Goal: Task Accomplishment & Management: Manage account settings

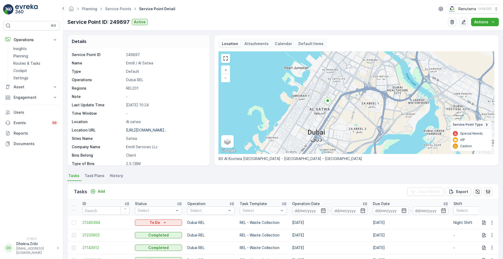
click at [399, 7] on div "Planning Service Points Service Point Detail Renuterra ( +04:00 )" at bounding box center [282, 8] width 431 height 9
click at [27, 60] on link "Routes & Tasks" at bounding box center [35, 63] width 48 height 7
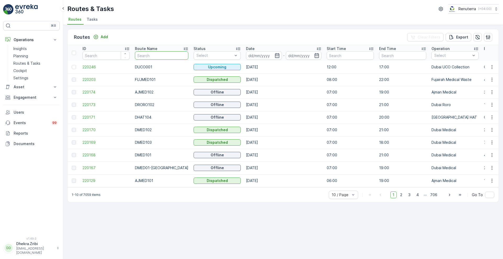
click at [148, 58] on input "text" at bounding box center [161, 55] width 53 height 8
type input "rel"
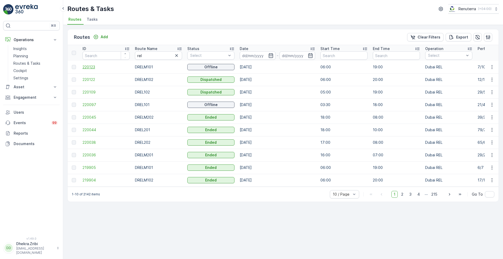
click at [91, 68] on span "220123" at bounding box center [105, 66] width 47 height 5
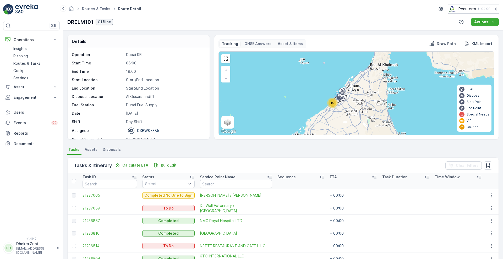
scroll to position [79, 0]
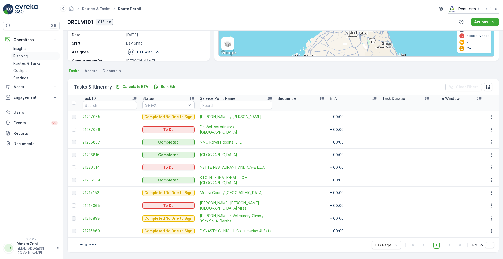
click at [30, 54] on link "Planning" at bounding box center [35, 55] width 48 height 7
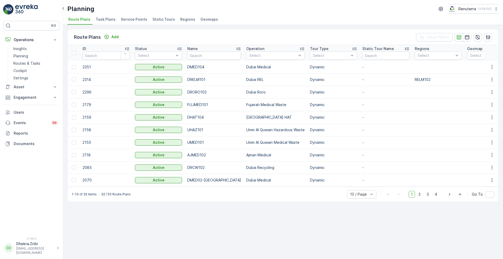
click at [125, 22] on li "Service Points" at bounding box center [135, 20] width 30 height 9
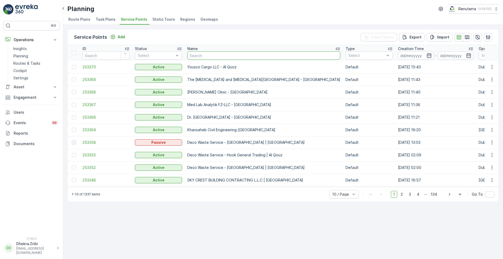
click at [198, 53] on input "text" at bounding box center [263, 55] width 153 height 8
type input "emirates"
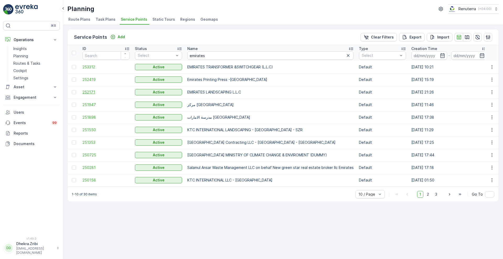
click at [95, 93] on span "252171" at bounding box center [105, 92] width 47 height 5
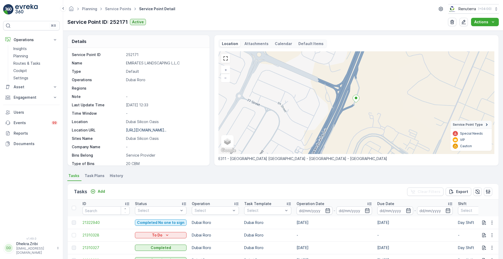
scroll to position [108, 0]
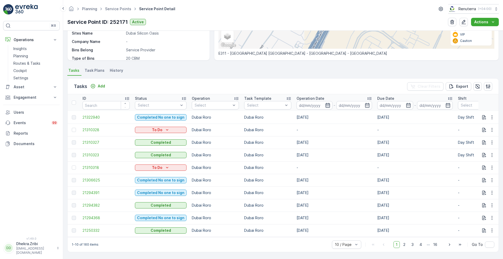
click at [327, 103] on icon "button" at bounding box center [327, 105] width 4 height 5
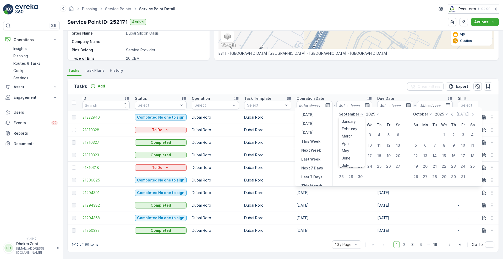
click at [360, 113] on icon at bounding box center [361, 114] width 5 height 5
click at [357, 132] on li "August" at bounding box center [352, 132] width 26 height 7
click at [353, 133] on div "1" at bounding box center [350, 135] width 8 height 8
type input "01.09.2025"
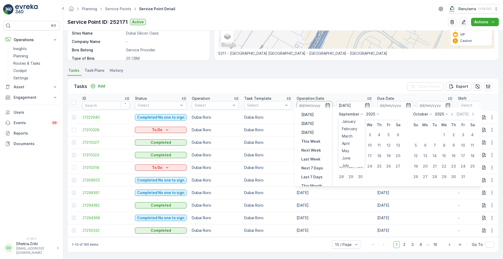
click at [361, 114] on icon at bounding box center [361, 114] width 5 height 5
click at [354, 134] on span "August" at bounding box center [348, 132] width 12 height 5
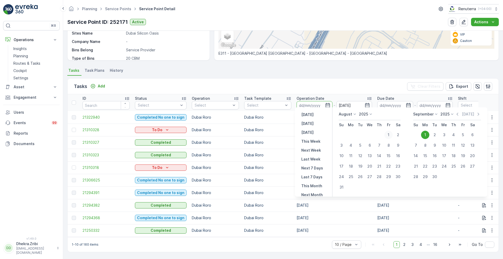
click at [392, 137] on div "1" at bounding box center [388, 135] width 8 height 8
type input "01.08.2025"
click at [345, 184] on div "31" at bounding box center [341, 187] width 9 height 8
type input "31.08.2025"
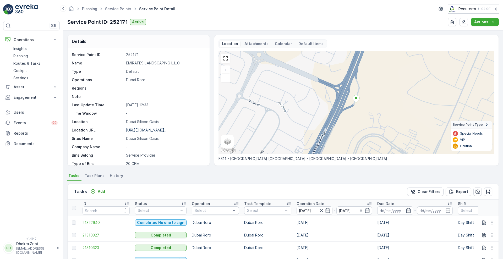
scroll to position [108, 0]
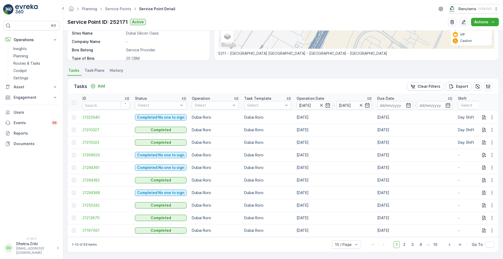
click at [301, 96] on p "Operation Date" at bounding box center [310, 98] width 28 height 5
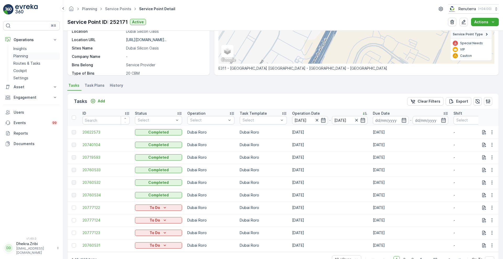
scroll to position [108, 0]
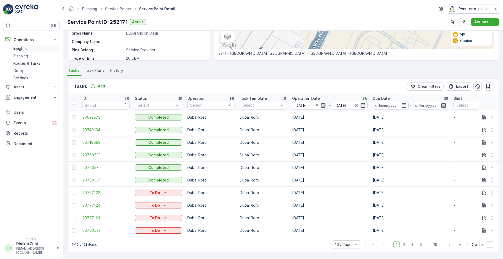
click at [25, 48] on p "Insights" at bounding box center [19, 48] width 13 height 5
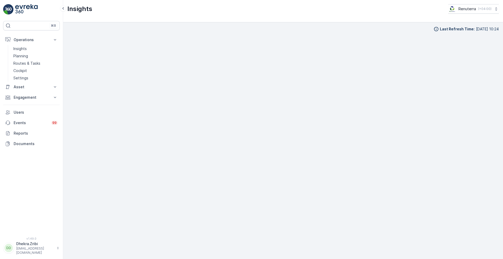
scroll to position [5, 0]
click at [18, 57] on p "Planning" at bounding box center [20, 55] width 15 height 5
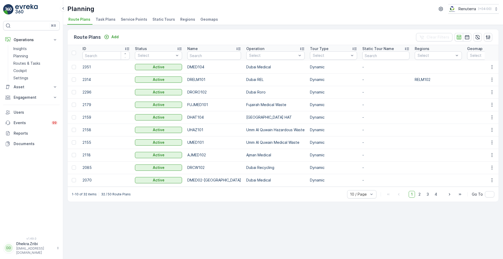
click at [133, 18] on span "Service Points" at bounding box center [134, 19] width 26 height 5
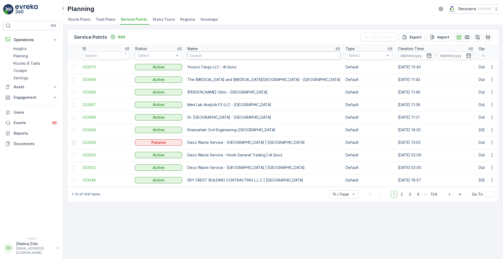
click at [201, 52] on input "text" at bounding box center [263, 55] width 153 height 8
type input "berke"
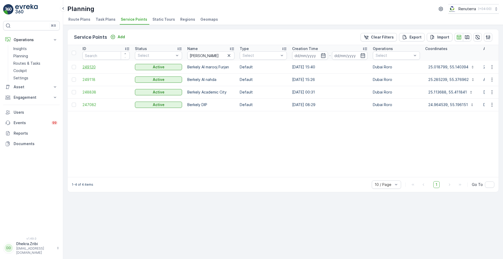
click at [93, 66] on span "249120" at bounding box center [105, 66] width 47 height 5
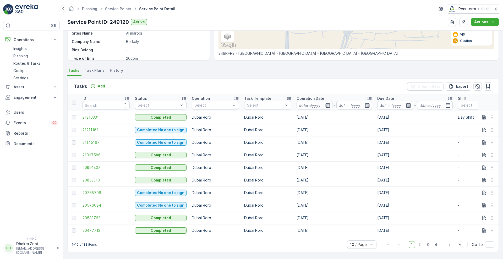
scroll to position [108, 0]
click at [388, 96] on p "Due Date" at bounding box center [385, 98] width 17 height 5
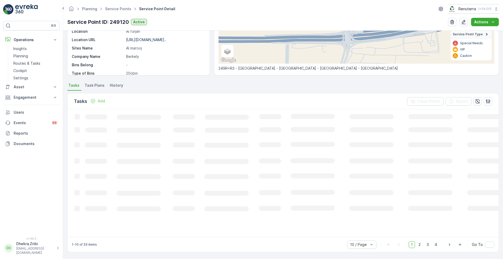
scroll to position [108, 0]
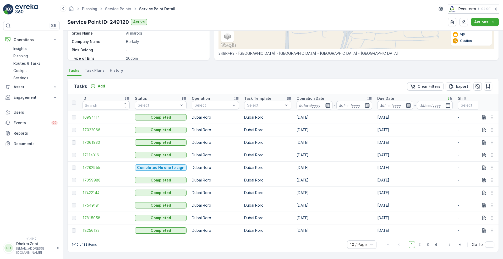
click at [328, 103] on icon "button" at bounding box center [327, 105] width 5 height 5
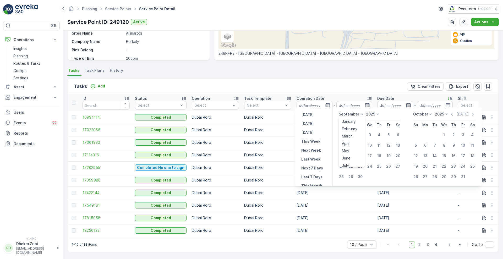
click at [361, 114] on icon at bounding box center [361, 114] width 5 height 5
click at [345, 133] on span "August" at bounding box center [348, 132] width 12 height 5
click at [386, 135] on div "1" at bounding box center [388, 135] width 8 height 8
type input "01.08.2025"
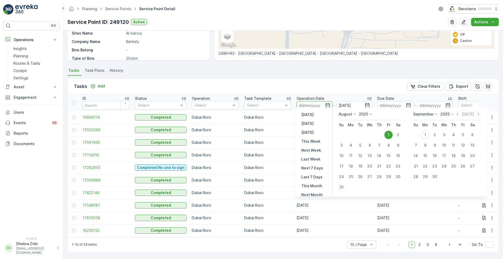
click at [342, 188] on div "31" at bounding box center [341, 187] width 8 height 8
type input "31.08.2025"
click at [388, 134] on div "1" at bounding box center [388, 135] width 8 height 8
type input "01.08.2025"
click at [388, 134] on div "1" at bounding box center [388, 135] width 8 height 8
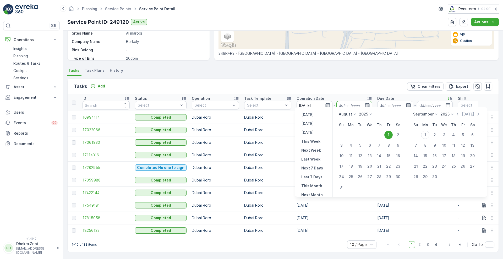
type input "01.08.2025"
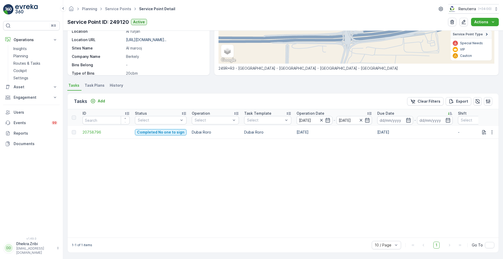
scroll to position [93, 0]
click at [366, 117] on icon "button" at bounding box center [367, 119] width 4 height 5
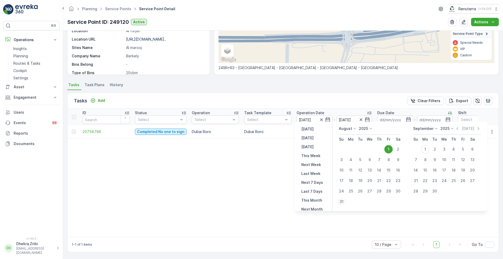
click at [341, 206] on div "31" at bounding box center [341, 201] width 8 height 8
type input "31.08.2025"
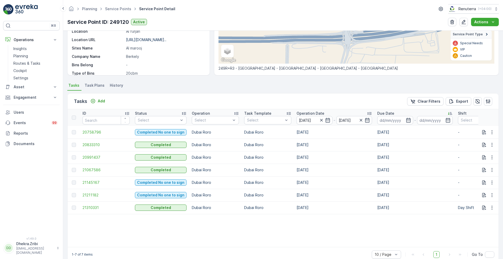
scroll to position [93, 0]
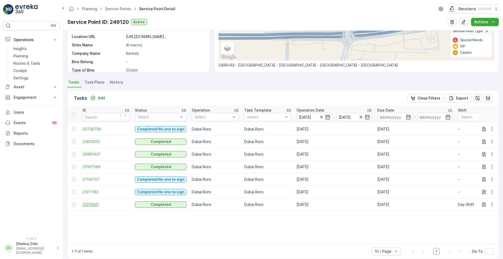
click at [95, 206] on span "21310331" at bounding box center [105, 204] width 47 height 5
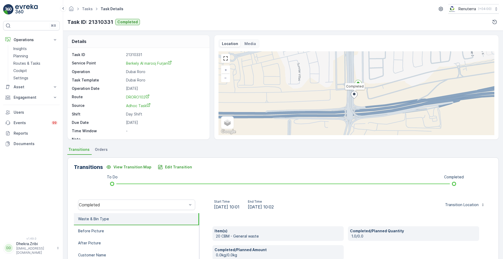
scroll to position [7, 0]
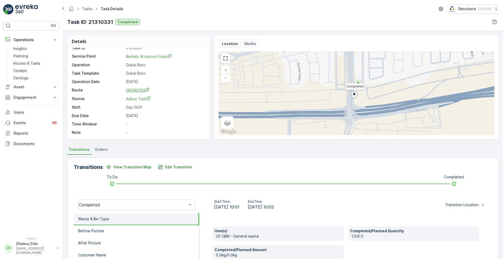
click at [130, 90] on span "DRORO102" at bounding box center [138, 90] width 24 height 4
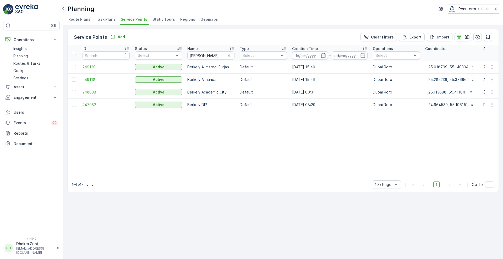
click at [89, 66] on span "249120" at bounding box center [105, 66] width 47 height 5
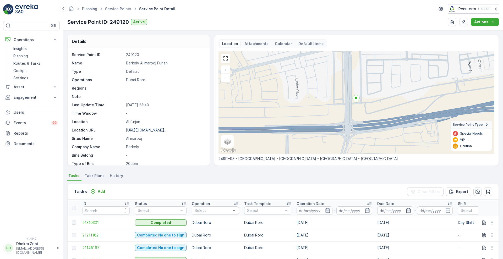
click at [327, 211] on icon "button" at bounding box center [327, 210] width 5 height 5
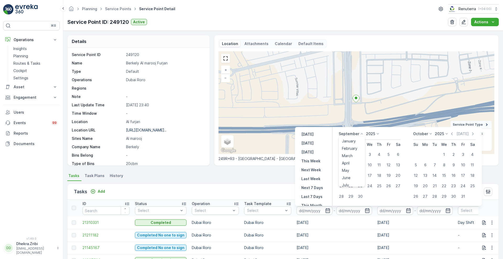
click at [363, 132] on icon at bounding box center [361, 133] width 5 height 5
click at [353, 151] on span "August" at bounding box center [348, 152] width 12 height 5
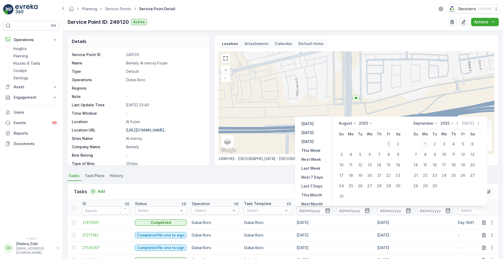
click at [388, 144] on div "1" at bounding box center [388, 144] width 8 height 8
type input "01.08.2025"
click at [388, 144] on div "1" at bounding box center [388, 144] width 8 height 8
type input "01.08.2025"
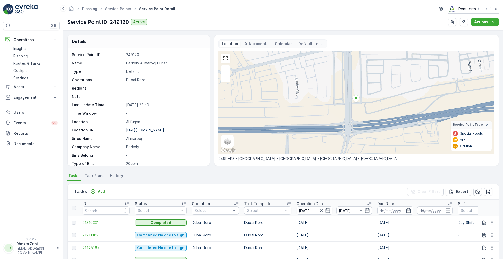
click at [281, 193] on div "Tasks Add Clear Filters Export" at bounding box center [283, 192] width 431 height 16
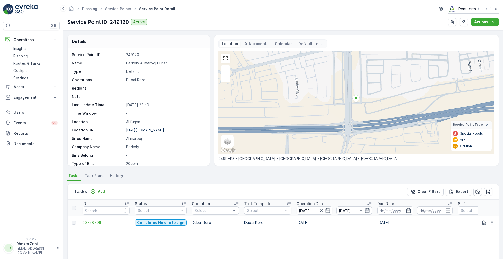
click at [365, 208] on icon "button" at bounding box center [367, 210] width 4 height 5
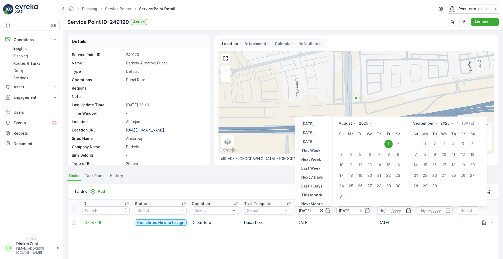
click at [342, 197] on div "31" at bounding box center [341, 196] width 8 height 8
type input "31.08.2025"
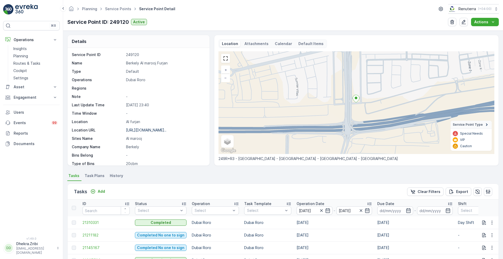
click at [305, 203] on p "Operation Date" at bounding box center [310, 203] width 28 height 5
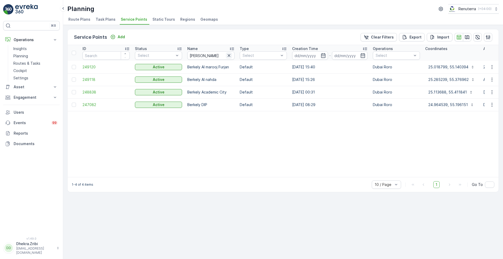
click at [229, 55] on icon "button" at bounding box center [228, 55] width 5 height 5
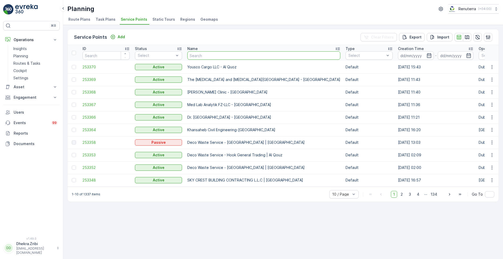
click at [205, 54] on input "text" at bounding box center [263, 55] width 153 height 8
type input "blue"
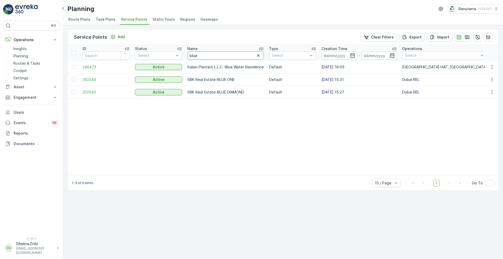
click at [205, 54] on input "blue" at bounding box center [225, 55] width 76 height 8
type input "bluewater"
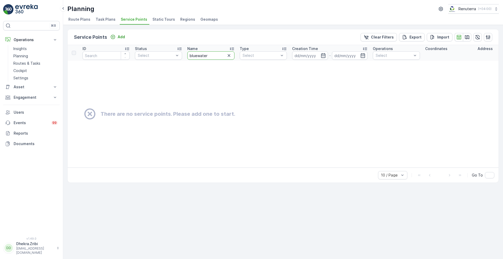
click at [197, 56] on input "bluewater" at bounding box center [210, 55] width 47 height 8
type input "blue water"
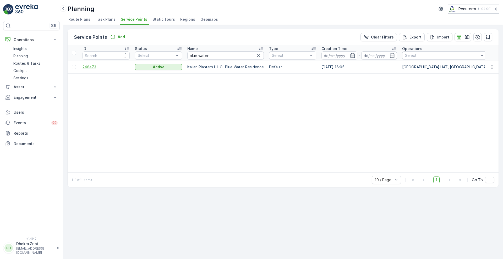
click at [92, 66] on span "246473" at bounding box center [105, 66] width 47 height 5
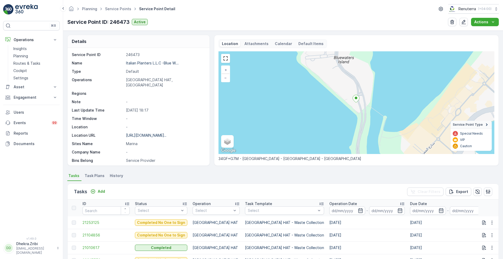
scroll to position [108, 0]
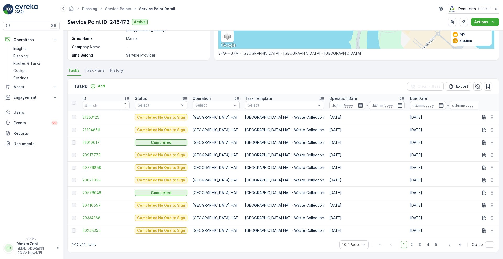
click at [358, 103] on icon "button" at bounding box center [360, 105] width 4 height 5
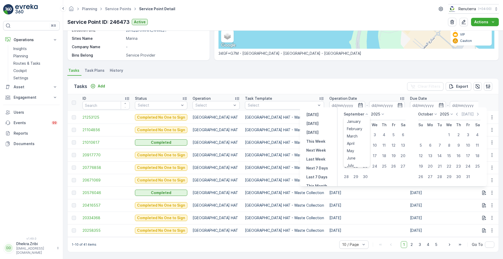
click at [366, 113] on icon at bounding box center [366, 114] width 5 height 5
click at [360, 134] on div "August" at bounding box center [353, 132] width 16 height 7
click at [393, 134] on div "1" at bounding box center [393, 135] width 8 height 8
type input "01.08.2025"
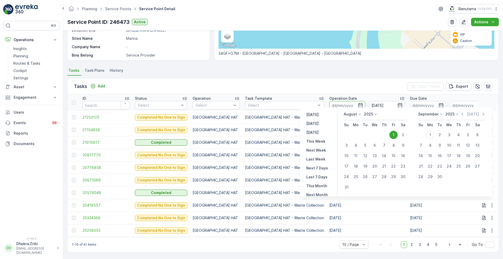
click at [393, 134] on div "1" at bounding box center [393, 135] width 8 height 8
type input "01.08.2025"
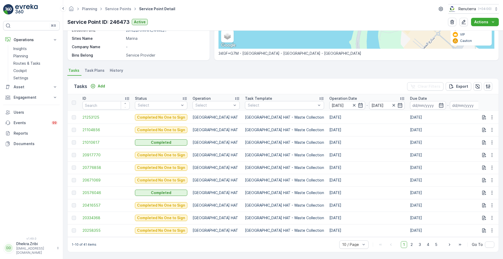
click at [334, 85] on div "Tasks Add Clear Filters Export" at bounding box center [283, 87] width 431 height 16
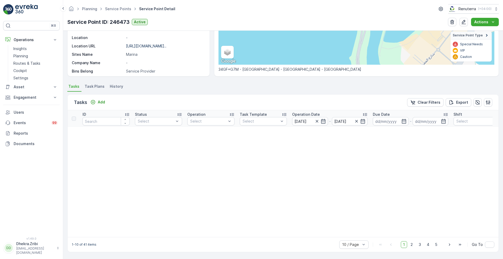
scroll to position [89, 0]
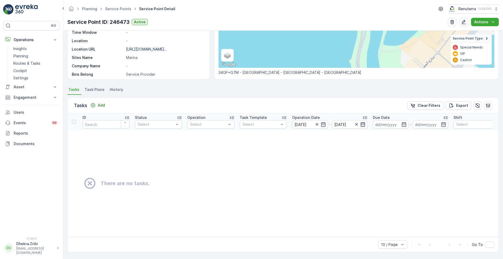
click at [364, 122] on icon "button" at bounding box center [362, 124] width 5 height 5
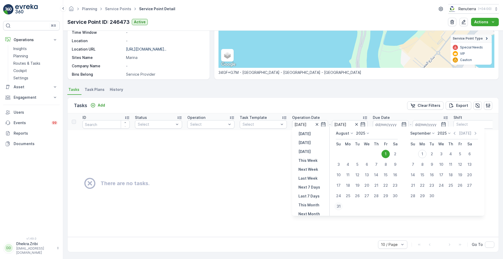
click at [339, 208] on div "31" at bounding box center [338, 206] width 8 height 8
type input "31.08.2025"
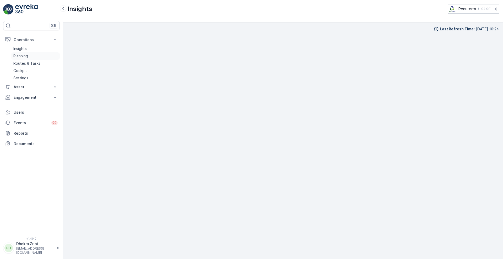
click at [23, 55] on p "Planning" at bounding box center [20, 55] width 15 height 5
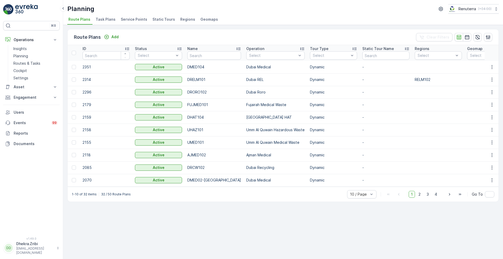
click at [132, 17] on span "Service Points" at bounding box center [134, 19] width 26 height 5
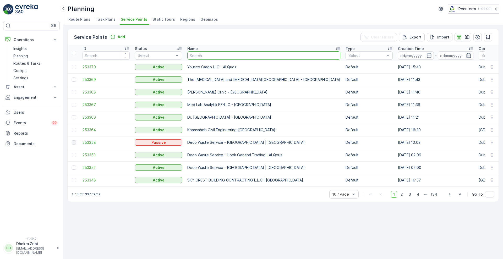
click at [199, 54] on input "text" at bounding box center [263, 55] width 153 height 8
paste input "02-08-2025 Deco Waste Service - Salute Workshop Khawaneej"
type input "02-08-2025 Deco Waste Service - Salute Workshop Khawaneej"
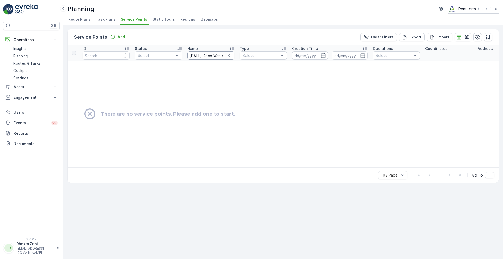
click at [212, 55] on input "02-08-2025 Deco Waste Service - Salute Workshop Khawaneej" at bounding box center [210, 55] width 47 height 8
type input "Deco Waste Service - Salute Workshop Khawaneej"
click at [225, 54] on input "Deco Waste Service - Salute Workshop Khawaneej" at bounding box center [210, 55] width 47 height 8
click at [211, 56] on input "Deco Waste Service - Salute Workshop Khawaneej" at bounding box center [210, 55] width 47 height 8
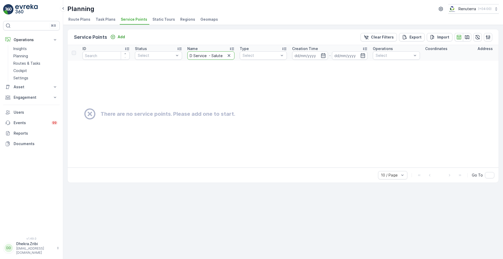
type input "Service - Salute Workshop Khawaneej"
click at [207, 55] on input "Service - Salute Workshop Khawaneej" at bounding box center [210, 55] width 47 height 8
type input "Salute Workshop Khawaneej"
click at [230, 56] on icon "button" at bounding box center [228, 55] width 5 height 5
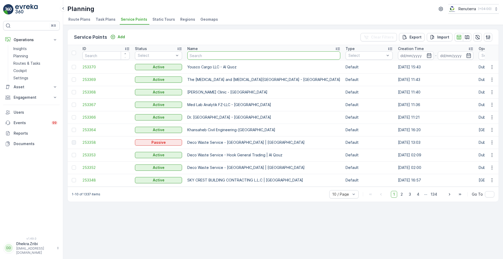
click at [214, 56] on input "text" at bounding box center [263, 55] width 153 height 8
type input "dec"
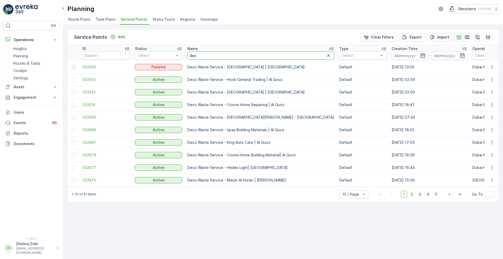
click at [201, 54] on input "dec" at bounding box center [260, 55] width 147 height 8
type input "deco waste"
click at [501, 168] on div "Service Points Add Clear Filters Export Import ID Status Select Name deco waste…" at bounding box center [283, 142] width 440 height 234
click at [421, 198] on span "2" at bounding box center [419, 194] width 7 height 7
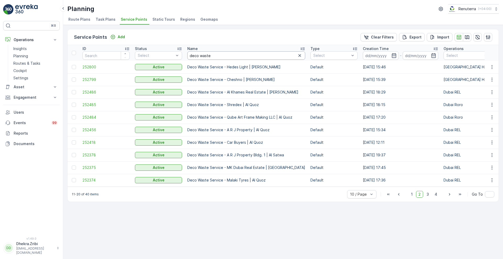
click at [222, 55] on input "deco waste" at bounding box center [246, 55] width 118 height 8
click at [427, 198] on span "3" at bounding box center [427, 194] width 7 height 7
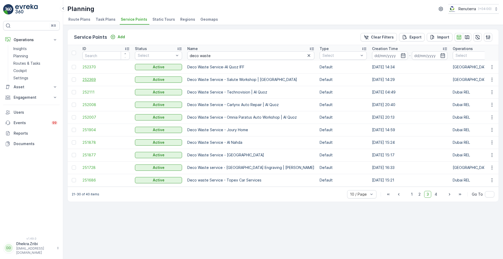
click at [86, 78] on span "252369" at bounding box center [105, 79] width 47 height 5
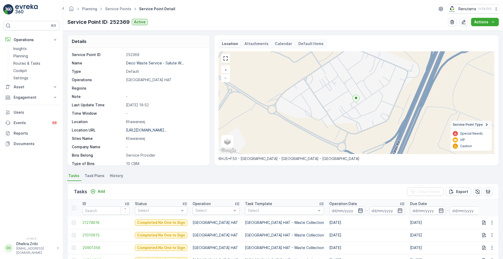
click at [358, 212] on icon "button" at bounding box center [360, 210] width 4 height 5
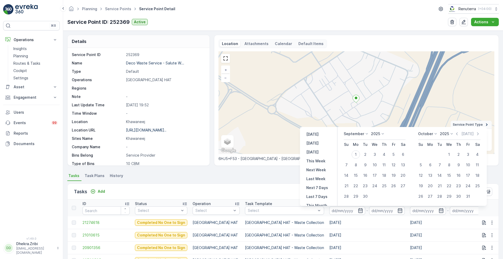
click at [369, 132] on div "September 2025" at bounding box center [365, 133] width 42 height 5
click at [367, 132] on icon at bounding box center [366, 133] width 5 height 5
click at [362, 150] on li "August" at bounding box center [357, 152] width 26 height 7
click at [367, 133] on icon at bounding box center [366, 133] width 5 height 5
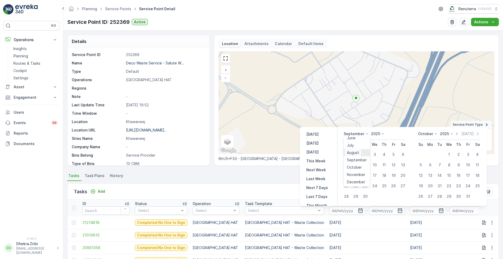
click at [351, 153] on span "August" at bounding box center [353, 152] width 12 height 5
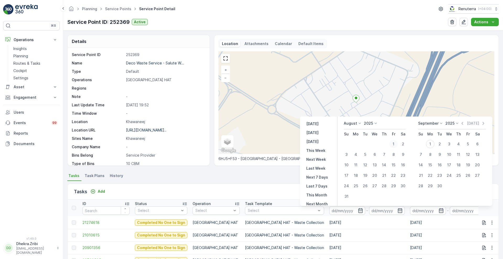
click at [392, 145] on div "1" at bounding box center [393, 144] width 8 height 8
type input "01.08.2025"
click at [392, 145] on div "1" at bounding box center [393, 144] width 8 height 8
type input "01.08.2025"
click at [392, 145] on div "1" at bounding box center [393, 144] width 8 height 8
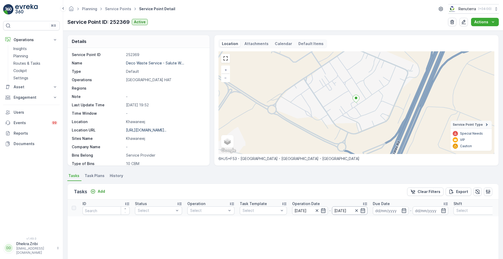
click at [363, 207] on input "01.08.2025" at bounding box center [350, 210] width 36 height 8
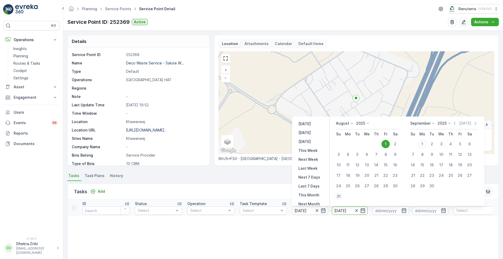
click at [339, 195] on div "31" at bounding box center [338, 196] width 8 height 8
type input "31.08.2025"
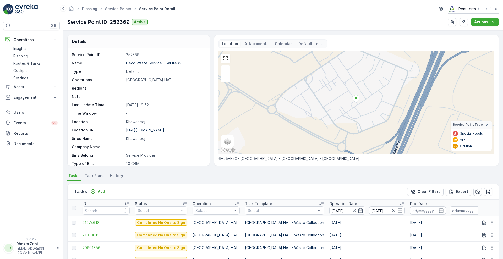
scroll to position [98, 0]
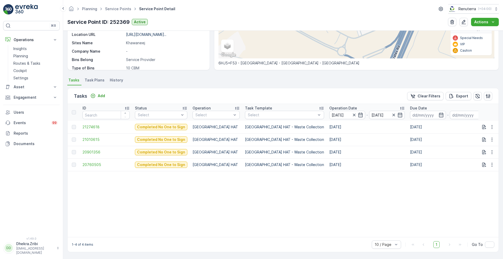
click at [329, 106] on p "Operation Date" at bounding box center [343, 108] width 28 height 5
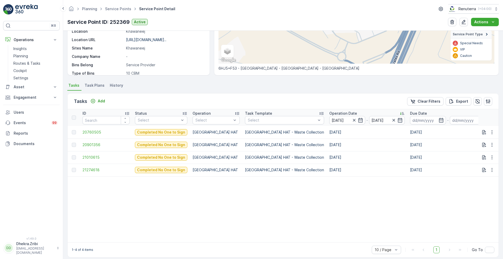
scroll to position [98, 0]
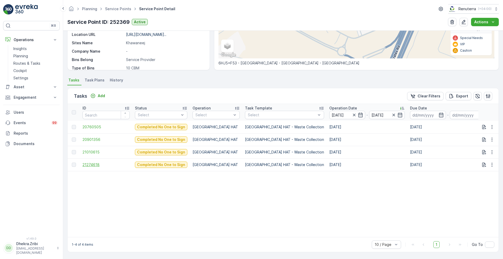
click at [96, 162] on span "21274618" at bounding box center [105, 164] width 47 height 5
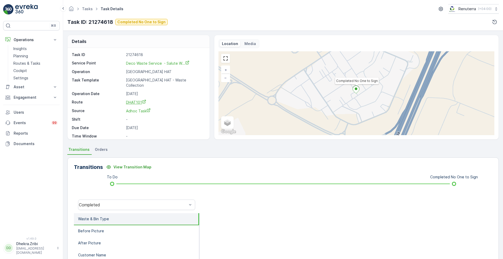
click at [132, 100] on span "DHAT101" at bounding box center [136, 102] width 20 height 4
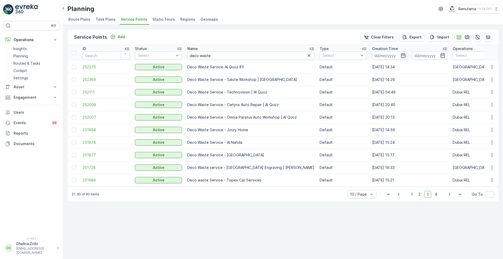
click at [87, 70] on td "252370" at bounding box center [106, 67] width 52 height 13
click at [90, 67] on span "252370" at bounding box center [105, 66] width 47 height 5
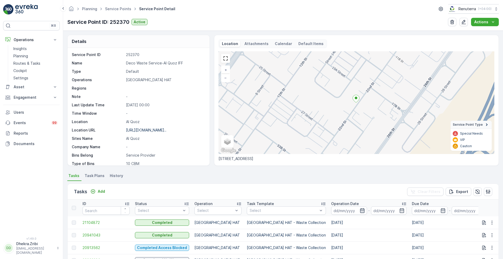
click at [360, 210] on icon "button" at bounding box center [362, 210] width 4 height 5
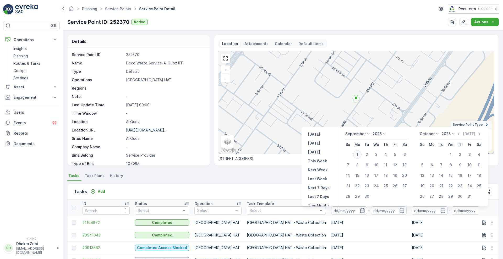
click at [359, 154] on div "1" at bounding box center [357, 154] width 8 height 8
type input "01.09.2025"
click at [370, 135] on icon at bounding box center [368, 133] width 5 height 5
click at [357, 150] on span "August" at bounding box center [354, 152] width 12 height 5
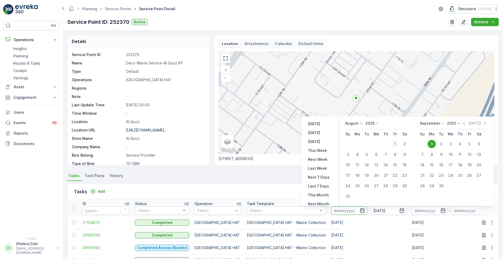
click at [394, 143] on div "1" at bounding box center [395, 144] width 8 height 8
type input "01.08.2025"
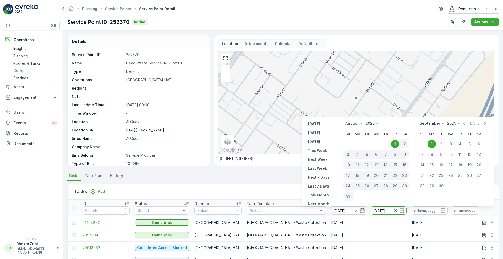
click at [350, 196] on div "31" at bounding box center [347, 196] width 9 height 8
type input "31.08.2025"
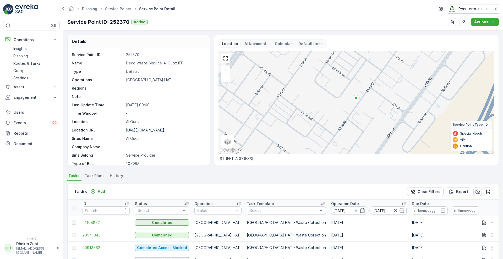
scroll to position [100, 0]
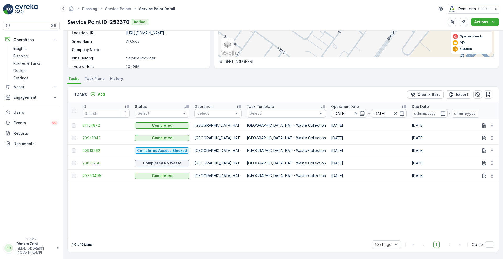
click at [331, 104] on p "Operation Date" at bounding box center [345, 106] width 28 height 5
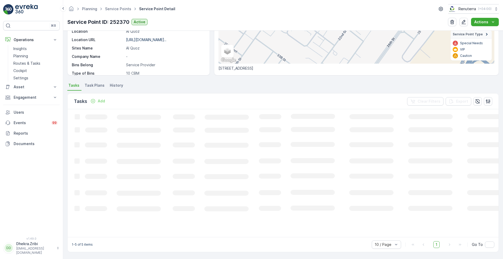
scroll to position [100, 0]
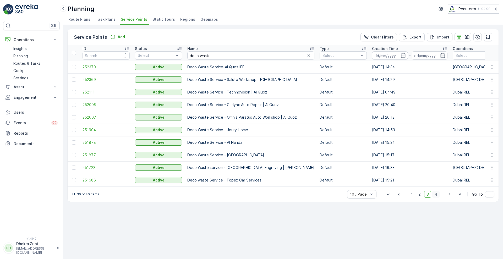
click at [437, 197] on span "4" at bounding box center [435, 194] width 7 height 7
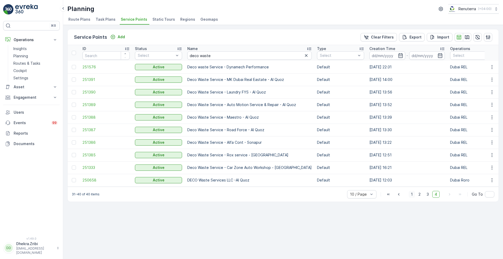
click at [414, 196] on span "1" at bounding box center [412, 194] width 6 height 7
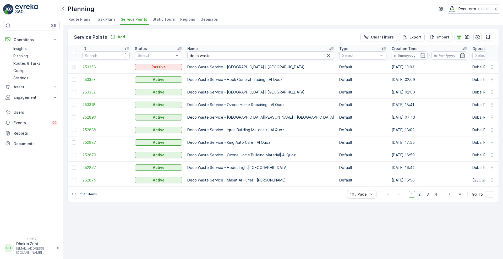
click at [420, 196] on span "2" at bounding box center [419, 194] width 7 height 7
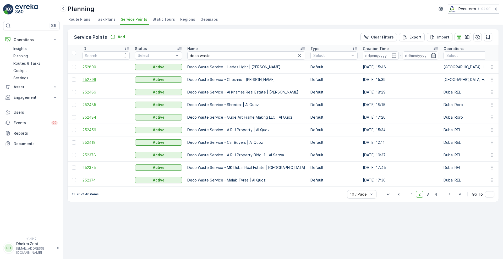
click at [87, 80] on span "252799" at bounding box center [105, 79] width 47 height 5
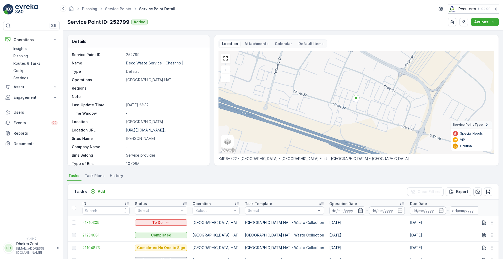
click at [358, 210] on icon "button" at bounding box center [360, 210] width 5 height 5
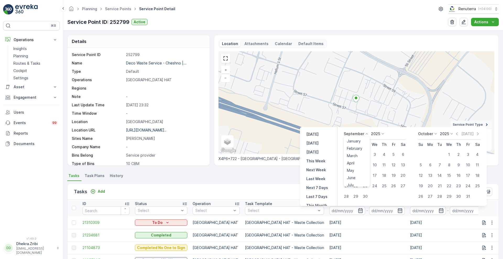
click at [364, 132] on icon at bounding box center [366, 133] width 5 height 5
click at [356, 153] on span "August" at bounding box center [353, 152] width 12 height 5
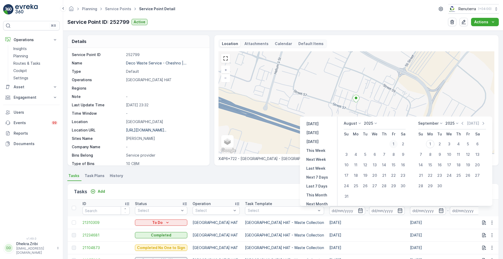
click at [393, 143] on div "1" at bounding box center [393, 144] width 8 height 8
type input "01.08.2025"
click at [394, 143] on div "1" at bounding box center [393, 144] width 8 height 8
type input "01.08.2025"
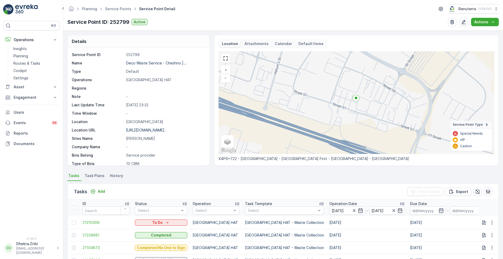
click at [271, 189] on div "Tasks Add Clear Filters Export" at bounding box center [283, 192] width 431 height 16
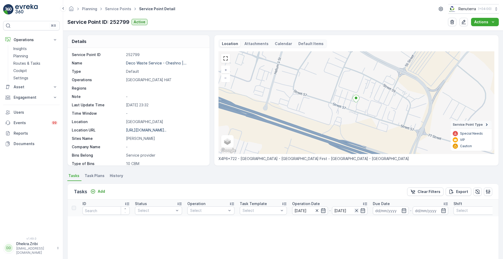
click at [357, 211] on icon "button" at bounding box center [356, 210] width 5 height 5
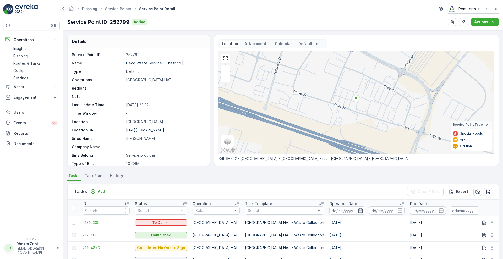
click at [358, 210] on icon "button" at bounding box center [360, 210] width 5 height 5
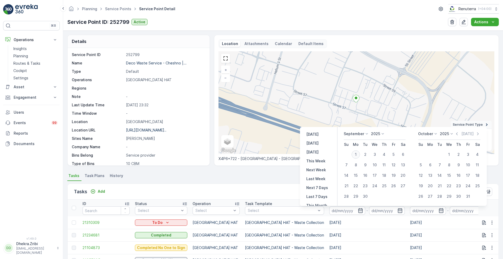
click at [355, 153] on div "1" at bounding box center [355, 154] width 8 height 8
type input "01.09.2025"
click at [366, 132] on icon at bounding box center [366, 133] width 5 height 5
click at [350, 151] on span "August" at bounding box center [353, 152] width 12 height 5
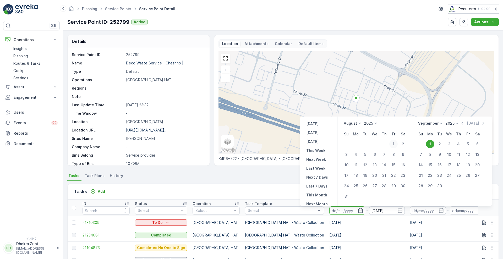
click at [393, 143] on div "1" at bounding box center [393, 144] width 8 height 8
type input "01.08.2025"
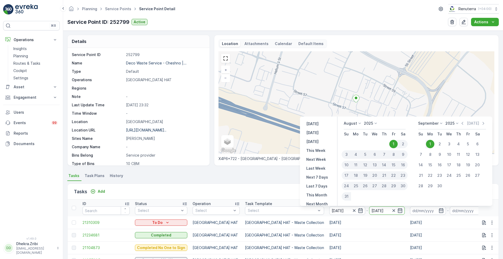
click at [348, 196] on div "31" at bounding box center [345, 196] width 9 height 8
type input "31.08.2025"
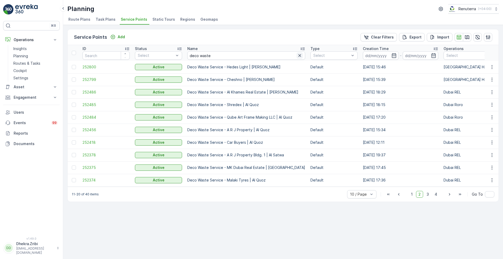
click at [298, 54] on icon "button" at bounding box center [299, 55] width 3 height 3
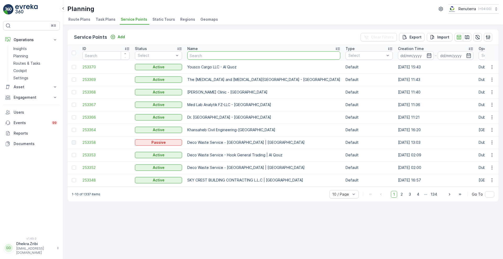
click at [244, 59] on input "text" at bounding box center [263, 55] width 153 height 8
type input "deser"
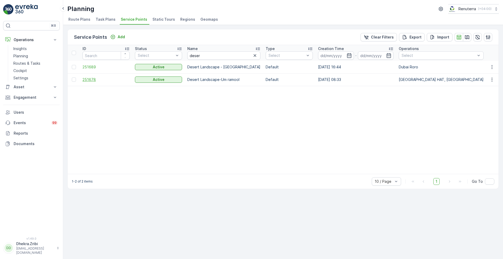
click at [90, 80] on span "251678" at bounding box center [105, 79] width 47 height 5
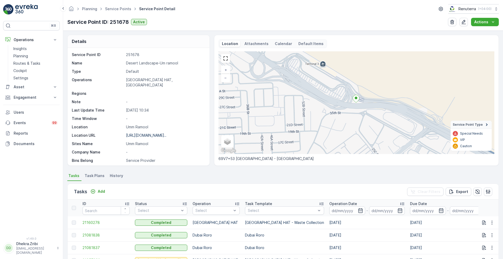
scroll to position [108, 0]
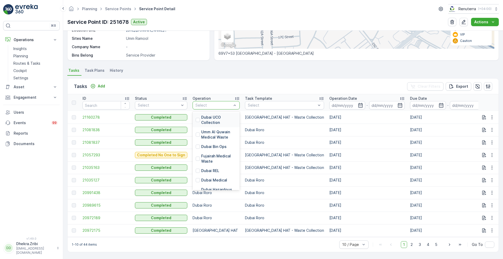
click at [217, 103] on div at bounding box center [213, 105] width 37 height 4
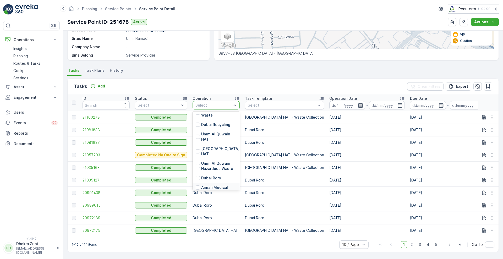
scroll to position [89, 0]
click at [214, 166] on p "Dubai Roro" at bounding box center [211, 168] width 20 height 5
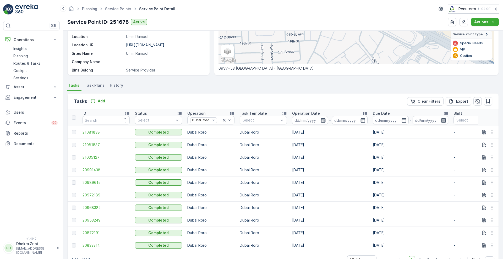
scroll to position [108, 0]
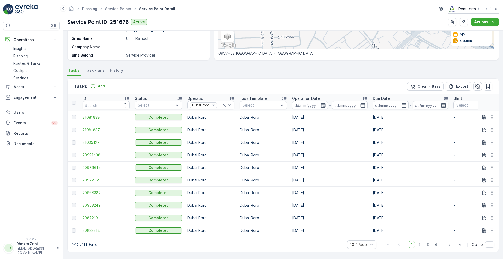
click at [325, 103] on icon "button" at bounding box center [323, 105] width 4 height 5
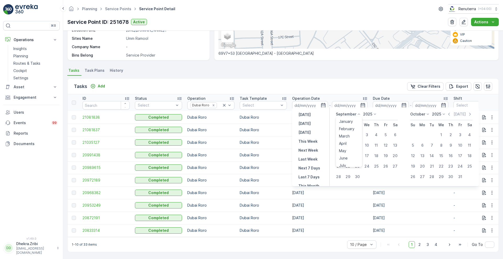
click at [359, 112] on icon at bounding box center [358, 114] width 5 height 5
click at [352, 132] on div "August" at bounding box center [345, 132] width 16 height 7
click at [385, 134] on div "1" at bounding box center [385, 135] width 8 height 8
type input "01.08.2025"
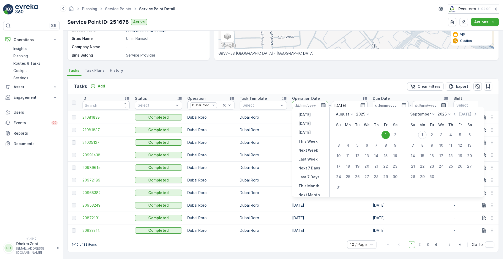
click at [321, 103] on icon "button" at bounding box center [323, 105] width 4 height 5
type input "01.08.2025"
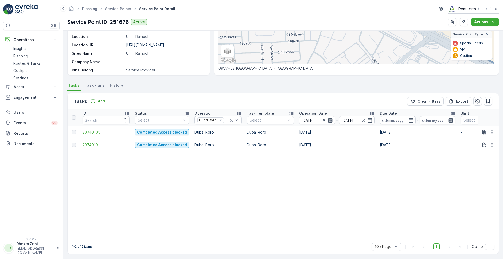
scroll to position [95, 0]
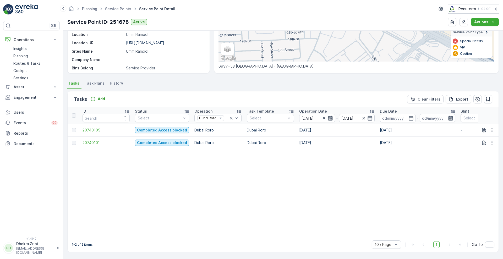
click at [369, 117] on icon "button" at bounding box center [370, 118] width 4 height 5
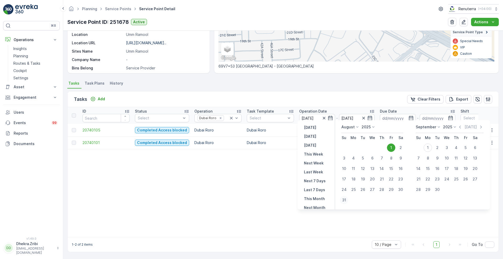
click at [346, 199] on div "31" at bounding box center [344, 200] width 8 height 8
type input "31.08.2025"
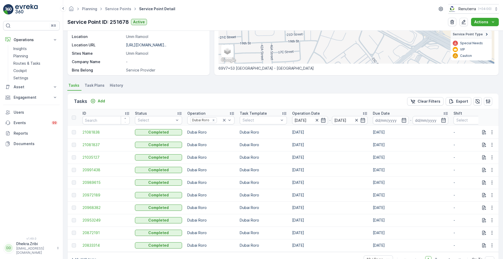
scroll to position [95, 0]
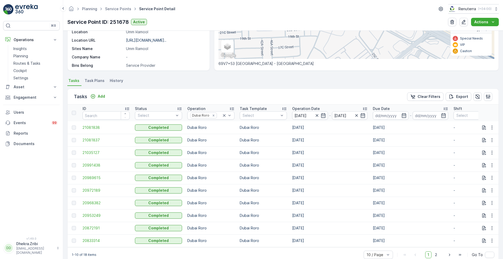
click at [301, 107] on p "Operation Date" at bounding box center [306, 108] width 28 height 5
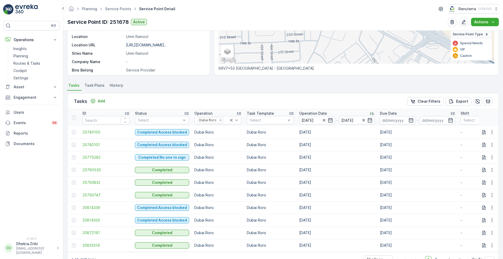
scroll to position [95, 0]
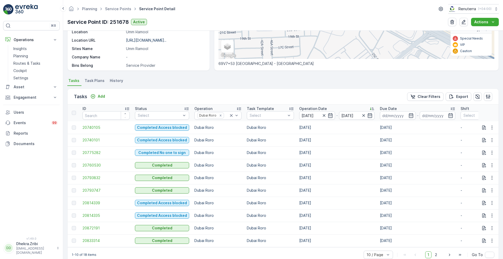
click at [495, 242] on td at bounding box center [488, 240] width 20 height 13
drag, startPoint x: 497, startPoint y: 242, endPoint x: 503, endPoint y: 251, distance: 10.6
click at [503, 251] on div "Details Service Point ID 251678 Name Desert Landscape-Um ramool Type Default Op…" at bounding box center [283, 145] width 440 height 228
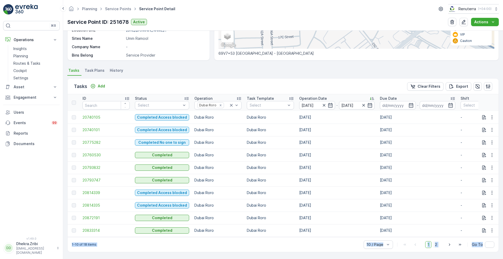
click at [438, 244] on span "2" at bounding box center [435, 244] width 7 height 7
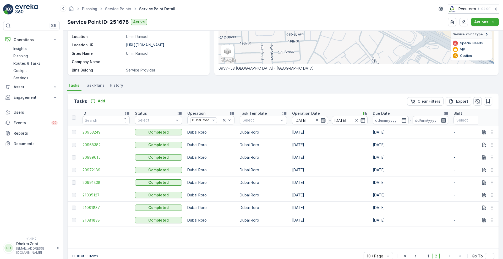
scroll to position [104, 0]
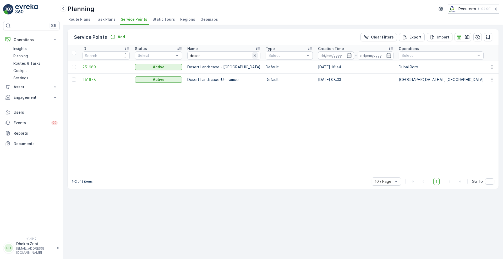
click at [252, 56] on icon "button" at bounding box center [254, 55] width 5 height 5
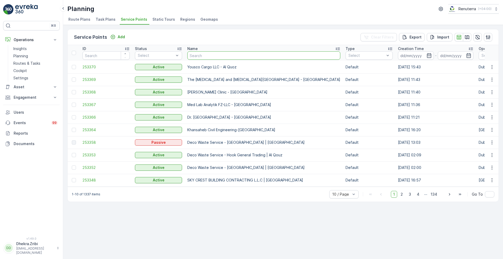
click at [211, 54] on input "text" at bounding box center [263, 55] width 153 height 8
type input "motor"
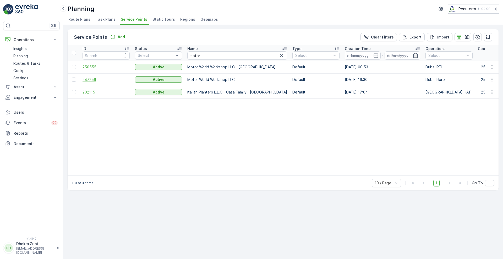
click at [85, 81] on span "247259" at bounding box center [105, 79] width 47 height 5
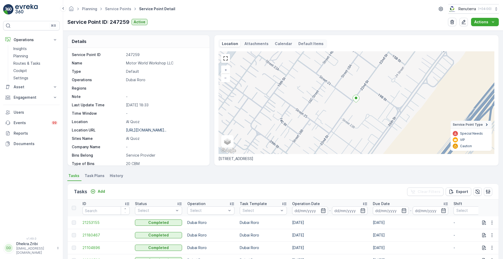
scroll to position [108, 0]
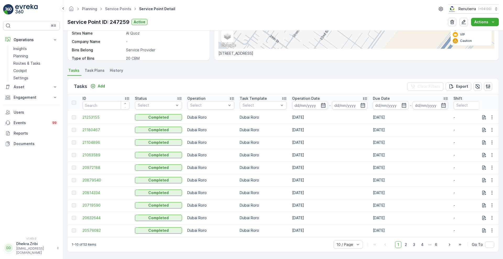
click at [322, 104] on icon "button" at bounding box center [323, 105] width 5 height 5
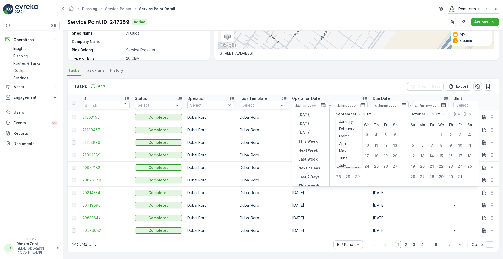
click at [360, 115] on icon at bounding box center [358, 114] width 5 height 5
click at [348, 134] on span "August" at bounding box center [345, 132] width 12 height 5
click at [386, 136] on div "1" at bounding box center [385, 135] width 8 height 8
type input "01.08.2025"
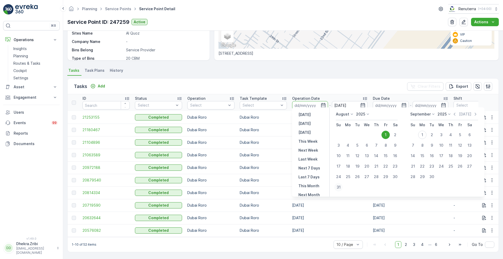
click at [340, 186] on div "31" at bounding box center [338, 187] width 8 height 8
type input "31.08.2025"
click at [322, 105] on icon "button" at bounding box center [323, 105] width 4 height 5
type input "31.08.2025"
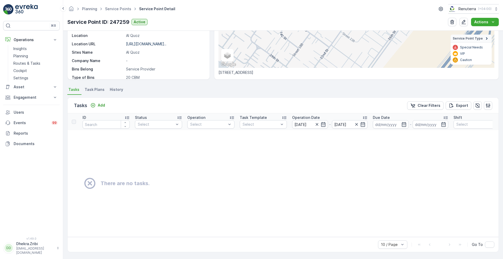
scroll to position [89, 0]
click at [323, 122] on icon "button" at bounding box center [323, 124] width 4 height 5
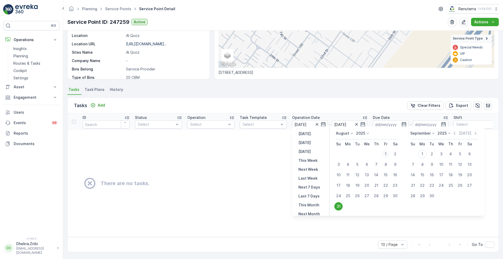
click at [387, 153] on div "1" at bounding box center [385, 154] width 8 height 8
type input "01.08.2025"
click at [339, 204] on div "31" at bounding box center [338, 206] width 8 height 8
type input "31.08.2025"
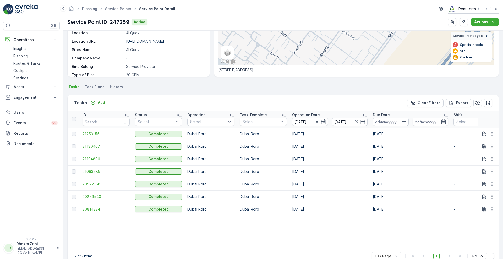
click at [305, 113] on p "Operation Date" at bounding box center [306, 114] width 28 height 5
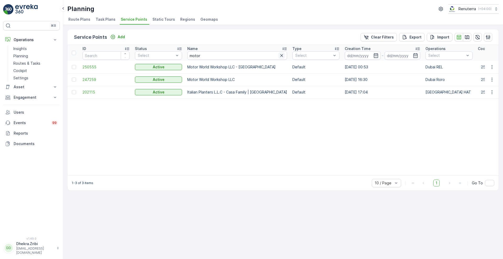
click at [279, 56] on icon "button" at bounding box center [281, 55] width 5 height 5
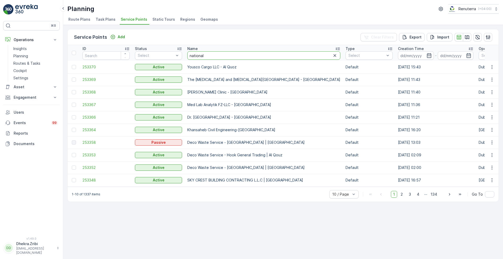
type input "national"
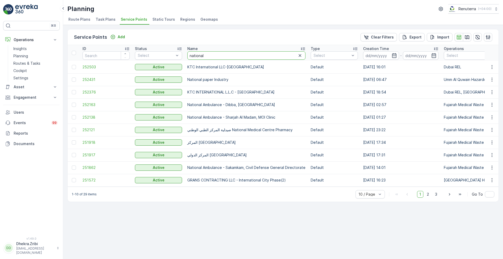
click at [220, 56] on input "national" at bounding box center [246, 55] width 118 height 8
type input "national proj"
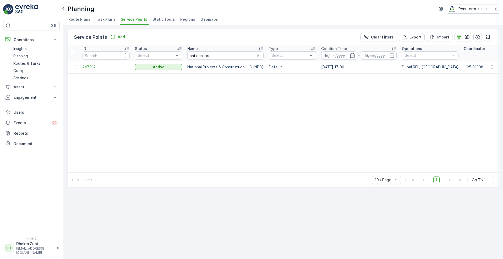
click at [89, 67] on span "247012" at bounding box center [105, 66] width 47 height 5
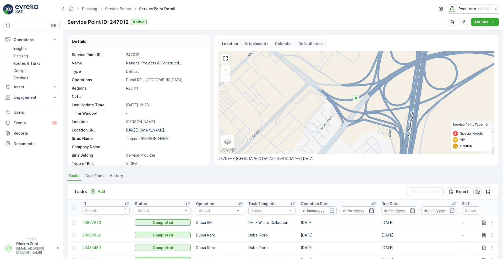
scroll to position [108, 0]
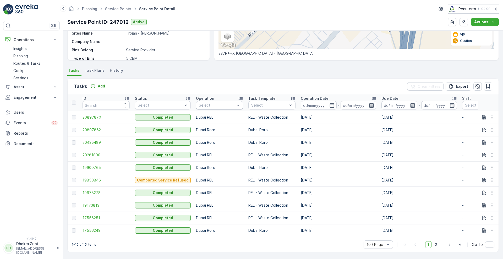
click at [216, 103] on div at bounding box center [216, 105] width 37 height 4
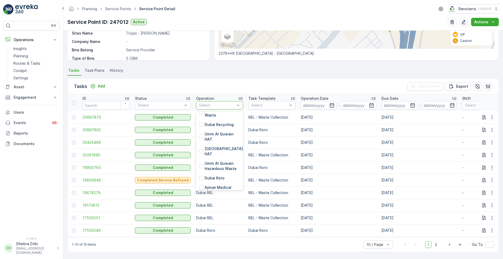
scroll to position [89, 0]
click at [219, 166] on p "Dubai Roro" at bounding box center [215, 168] width 20 height 5
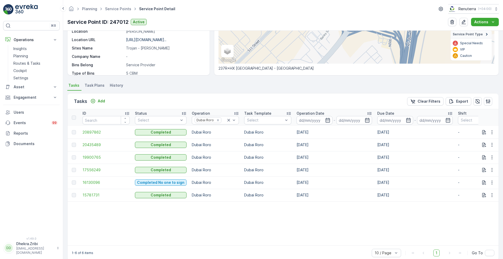
scroll to position [101, 0]
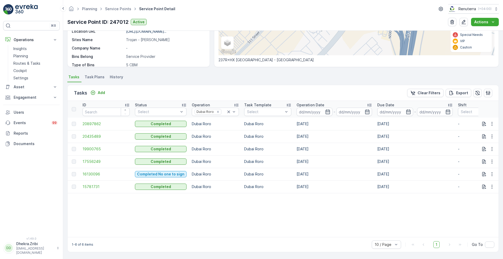
click at [300, 102] on p "Operation Date" at bounding box center [310, 104] width 28 height 5
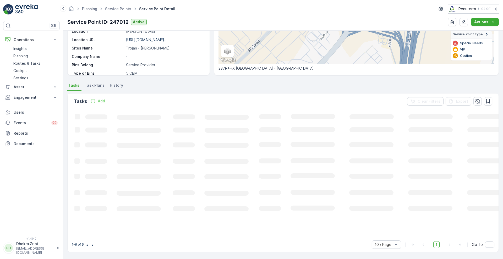
scroll to position [101, 0]
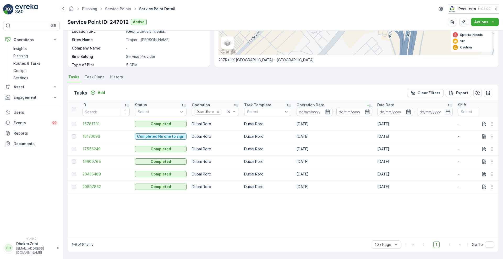
click at [326, 111] on icon "button" at bounding box center [327, 111] width 5 height 5
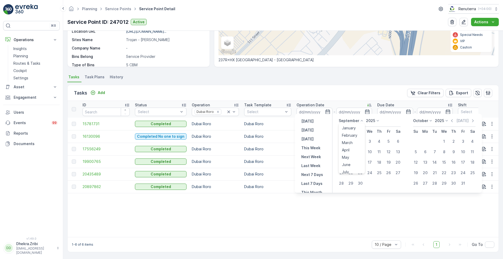
click at [362, 120] on icon at bounding box center [361, 120] width 5 height 5
click at [351, 137] on span "August" at bounding box center [348, 139] width 12 height 5
click at [391, 141] on div "1" at bounding box center [388, 141] width 8 height 8
type input "01.08.2025"
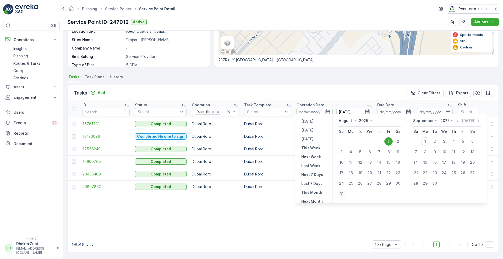
click at [341, 194] on div "31" at bounding box center [341, 194] width 8 height 8
type input "31.08.2025"
click at [340, 192] on div "31" at bounding box center [341, 194] width 8 height 8
type input "31.08.2025"
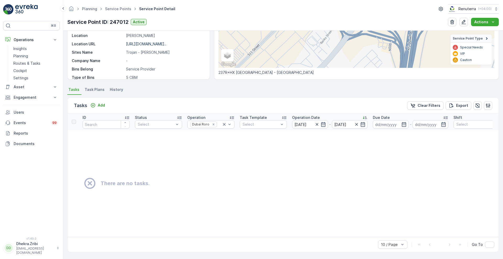
scroll to position [89, 0]
click at [324, 122] on icon "button" at bounding box center [323, 124] width 5 height 5
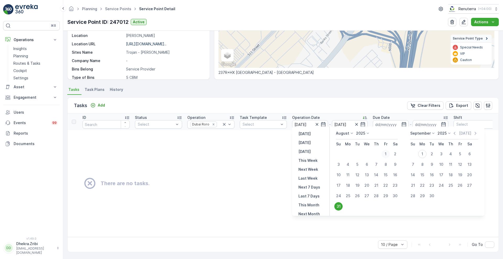
click at [385, 155] on div "1" at bounding box center [385, 154] width 8 height 8
type input "01.08.2025"
click at [341, 204] on div "31" at bounding box center [338, 206] width 8 height 8
type input "31.08.2025"
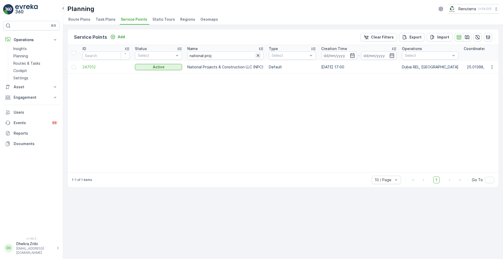
click at [257, 53] on icon "button" at bounding box center [257, 55] width 5 height 5
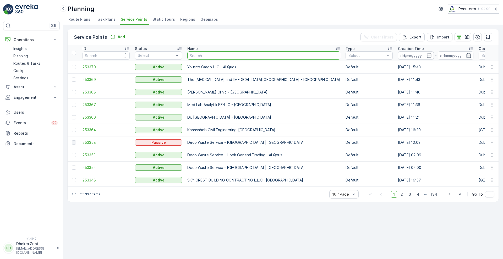
click at [229, 57] on input "text" at bounding box center [263, 55] width 153 height 8
type input "deco waste"
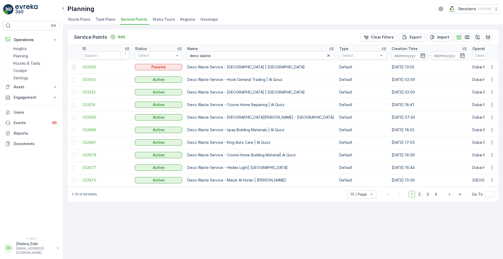
click at [421, 197] on span "2" at bounding box center [419, 194] width 7 height 7
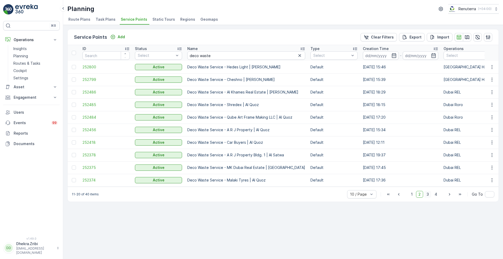
click at [428, 196] on span "3" at bounding box center [427, 194] width 7 height 7
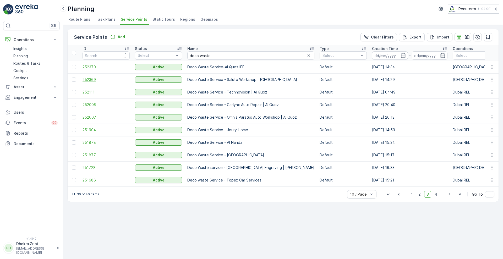
click at [91, 80] on span "252369" at bounding box center [105, 79] width 47 height 5
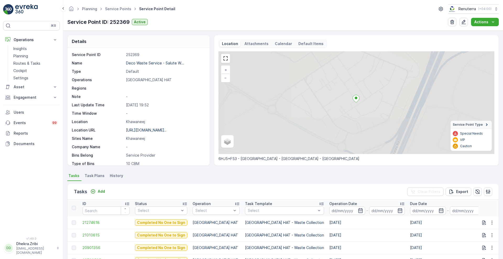
scroll to position [98, 0]
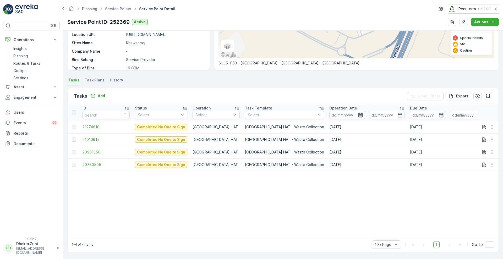
click at [329, 107] on p "Operation Date" at bounding box center [343, 108] width 28 height 5
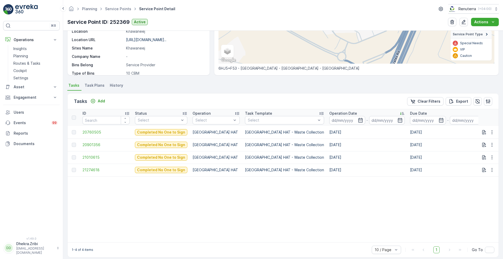
scroll to position [98, 0]
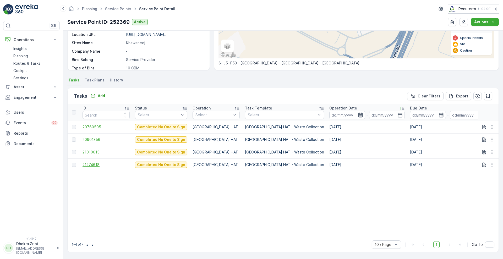
click at [90, 162] on span "21274618" at bounding box center [105, 164] width 47 height 5
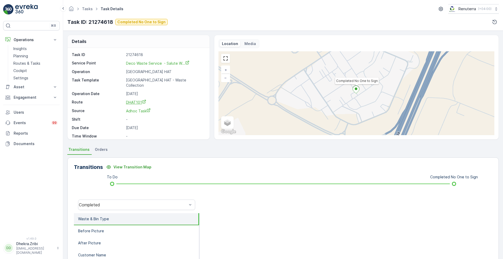
click at [131, 100] on span "DHAT101" at bounding box center [136, 102] width 20 height 4
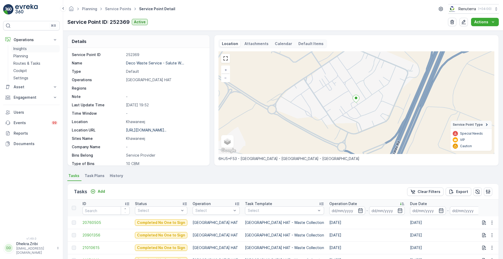
click at [20, 48] on p "Insights" at bounding box center [19, 48] width 13 height 5
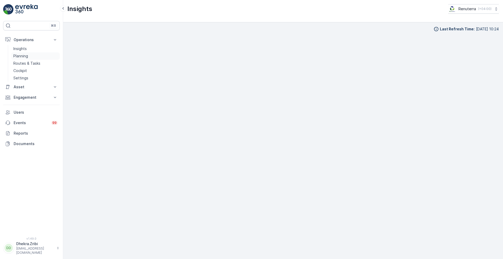
click at [25, 57] on p "Planning" at bounding box center [20, 55] width 15 height 5
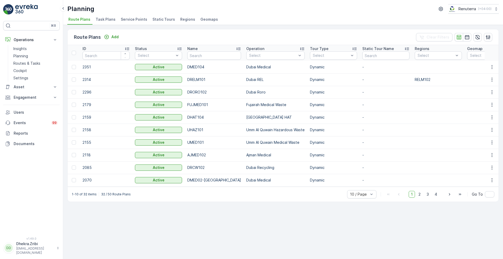
click at [134, 17] on span "Service Points" at bounding box center [134, 19] width 26 height 5
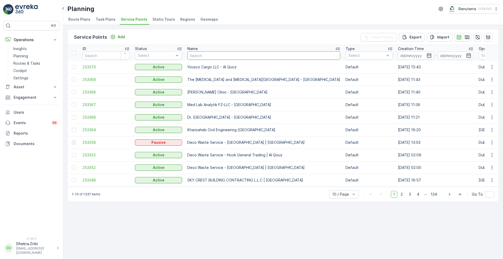
click at [222, 54] on input "text" at bounding box center [263, 55] width 153 height 8
type input "EMIRATES LAN"
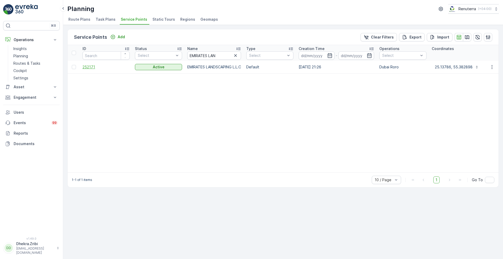
click at [88, 67] on span "252171" at bounding box center [105, 66] width 47 height 5
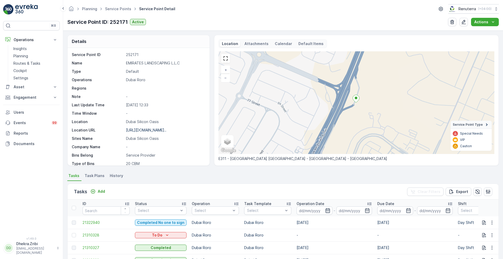
click at [325, 208] on icon "button" at bounding box center [327, 210] width 4 height 5
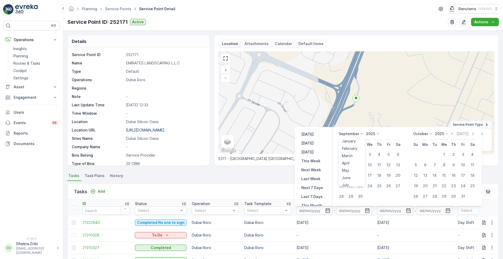
click at [362, 134] on icon at bounding box center [361, 133] width 5 height 5
click at [354, 154] on span "August" at bounding box center [348, 152] width 12 height 5
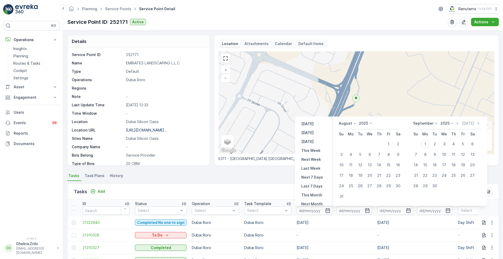
click at [360, 186] on div "26" at bounding box center [360, 186] width 8 height 8
type input "26.08.2025"
click at [360, 186] on div "26" at bounding box center [360, 186] width 8 height 8
type input "26.08.2025"
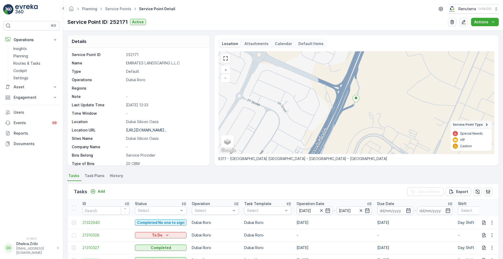
click at [278, 192] on div "Tasks Add Clear Filters Export" at bounding box center [283, 192] width 431 height 16
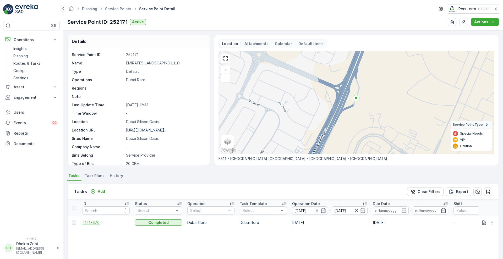
click at [92, 221] on span "21213670" at bounding box center [105, 222] width 47 height 5
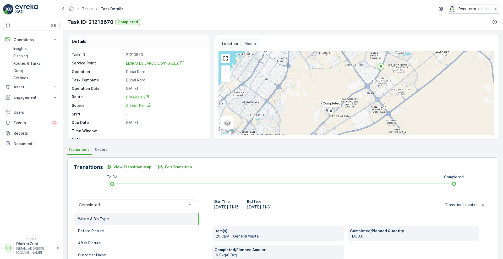
click at [138, 99] on span "DRORO102" at bounding box center [138, 97] width 24 height 4
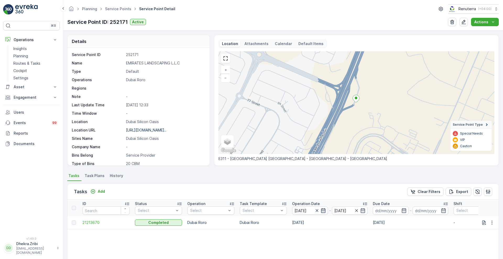
click at [325, 209] on icon "button" at bounding box center [323, 210] width 4 height 5
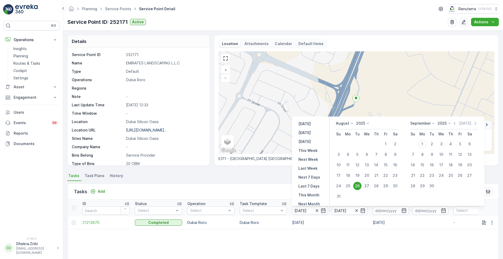
click at [367, 183] on div "27" at bounding box center [366, 186] width 8 height 8
type input "27.08.2025"
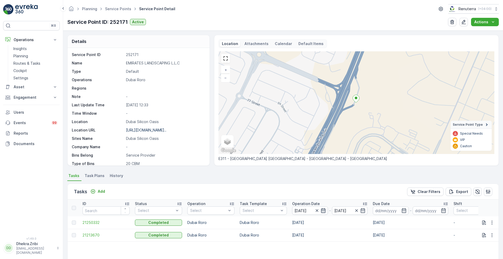
click at [322, 210] on icon "button" at bounding box center [323, 210] width 4 height 5
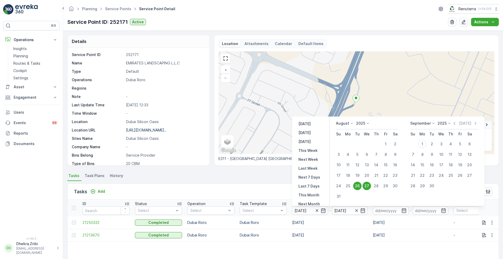
click at [368, 185] on div "27" at bounding box center [366, 186] width 8 height 8
type input "27.08.2025"
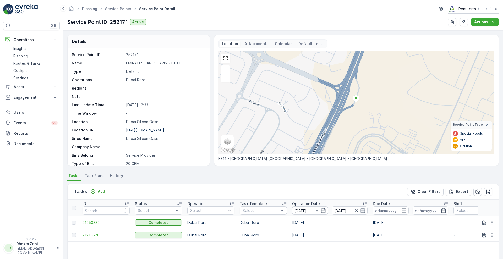
click at [365, 210] on icon "button" at bounding box center [363, 210] width 4 height 5
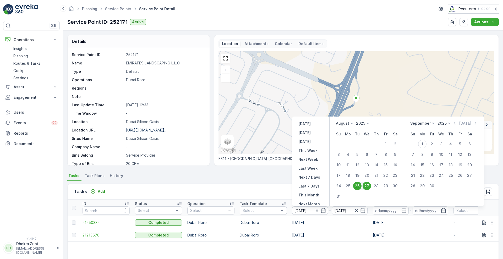
click at [366, 184] on div "27" at bounding box center [366, 186] width 8 height 8
click at [365, 183] on div "27" at bounding box center [366, 186] width 8 height 8
type input "27.08.2025"
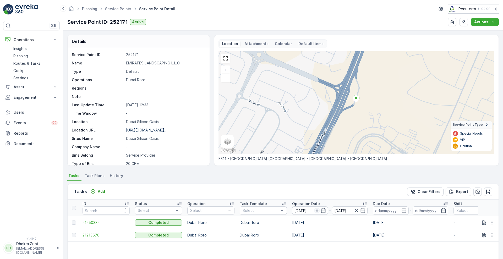
click at [316, 210] on icon "button" at bounding box center [316, 210] width 3 height 3
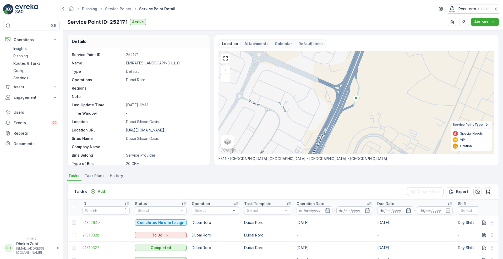
click at [325, 210] on icon "button" at bounding box center [327, 210] width 5 height 5
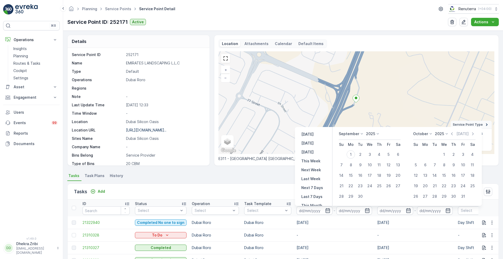
click at [361, 133] on icon at bounding box center [361, 133] width 5 height 5
click at [355, 153] on div "August" at bounding box center [348, 152] width 16 height 7
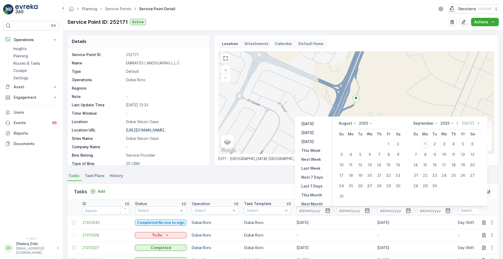
click at [372, 186] on div "27" at bounding box center [369, 186] width 8 height 8
type input "27.08.2025"
click at [372, 186] on div "27" at bounding box center [369, 186] width 8 height 8
type input "27.08.2025"
click at [255, 192] on div "Tasks Add Clear Filters Export" at bounding box center [283, 192] width 431 height 16
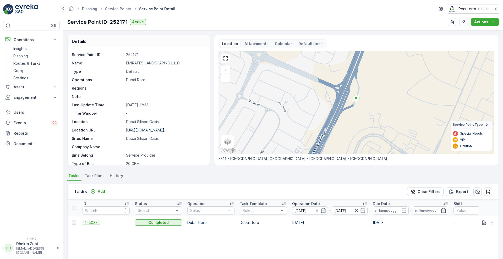
click at [88, 223] on span "21250332" at bounding box center [105, 222] width 47 height 5
click at [94, 223] on span "21250332" at bounding box center [105, 222] width 47 height 5
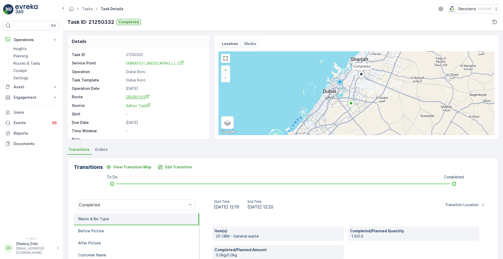
click at [137, 96] on span "DRORO102" at bounding box center [138, 97] width 24 height 4
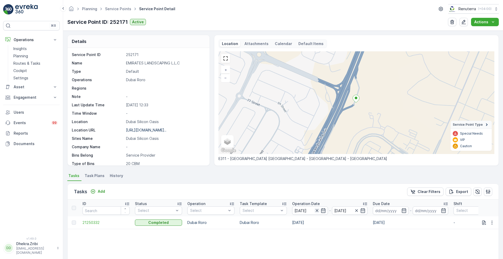
click at [316, 210] on icon "button" at bounding box center [316, 210] width 3 height 3
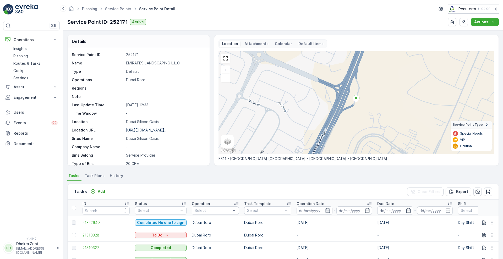
click at [328, 209] on icon "button" at bounding box center [327, 210] width 5 height 5
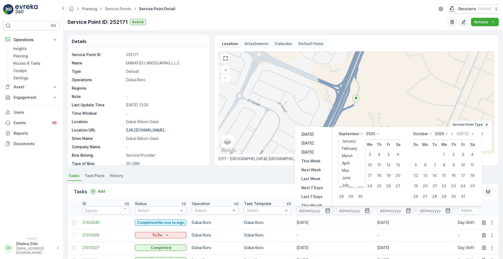
click at [360, 136] on icon at bounding box center [361, 133] width 5 height 5
click at [348, 151] on span "August" at bounding box center [348, 152] width 12 height 5
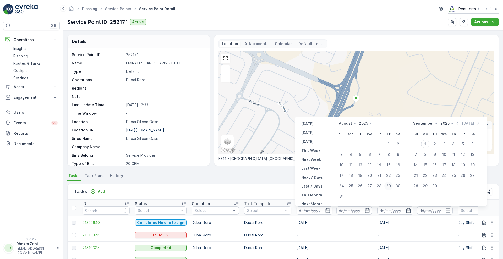
click at [390, 186] on div "29" at bounding box center [388, 186] width 8 height 8
type input "29.08.2025"
click at [390, 186] on div "29" at bounding box center [388, 186] width 8 height 8
type input "29.08.2025"
click at [266, 184] on div "Tasks Add Clear Filters Export" at bounding box center [283, 192] width 431 height 16
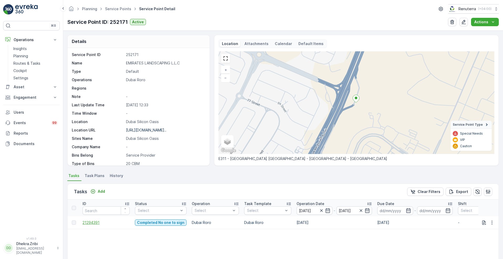
click at [90, 222] on span "21294391" at bounding box center [105, 222] width 47 height 5
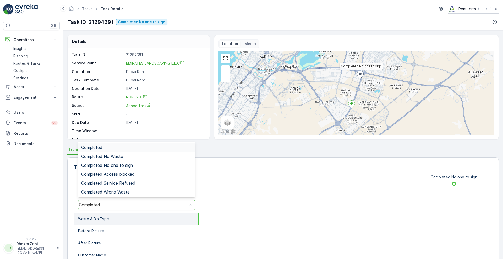
click at [152, 206] on div "Completed" at bounding box center [133, 204] width 108 height 5
click at [135, 162] on div "Completed No one to sign" at bounding box center [136, 165] width 117 height 9
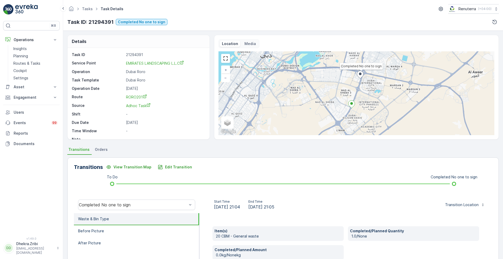
click at [135, 94] on link "RORO201" at bounding box center [165, 96] width 78 height 5
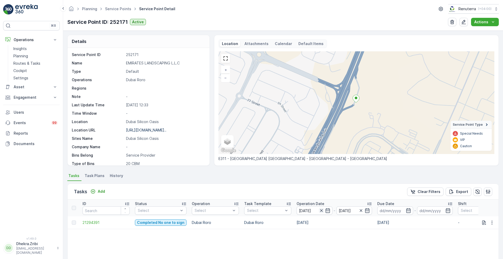
click at [321, 210] on icon "button" at bounding box center [321, 210] width 5 height 5
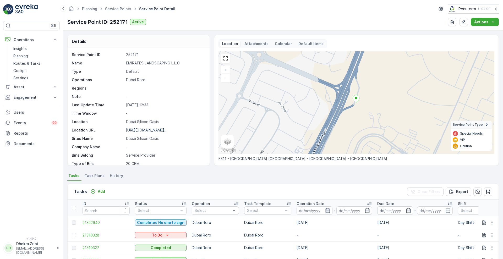
click at [325, 210] on icon "button" at bounding box center [327, 210] width 5 height 5
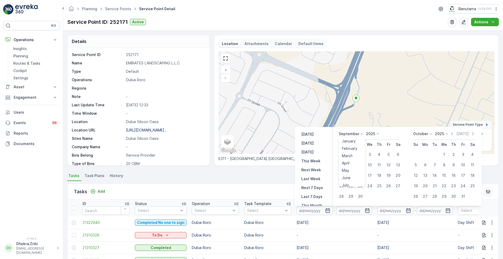
click at [361, 132] on icon at bounding box center [361, 133] width 5 height 5
click at [351, 155] on span "August" at bounding box center [348, 152] width 12 height 5
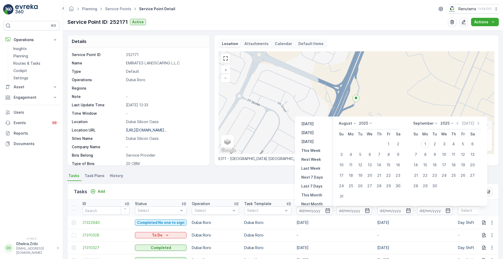
click at [397, 185] on div "30" at bounding box center [398, 186] width 8 height 8
type input "30.08.2025"
click at [397, 185] on div "30" at bounding box center [398, 186] width 8 height 8
type input "30.08.2025"
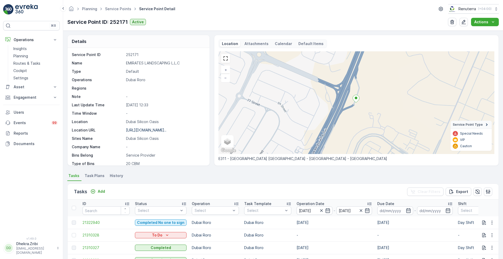
click at [271, 192] on div "Tasks Add Clear Filters Export" at bounding box center [283, 192] width 431 height 16
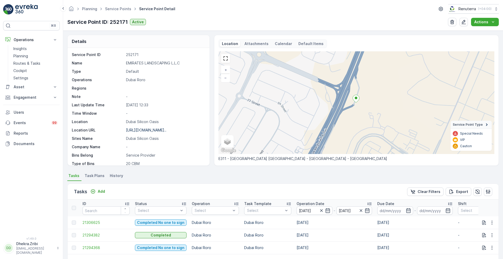
scroll to position [97, 0]
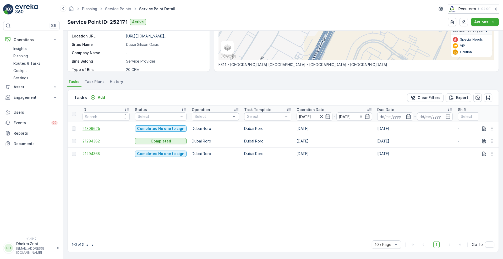
click at [88, 126] on span "21306625" at bounding box center [105, 128] width 47 height 5
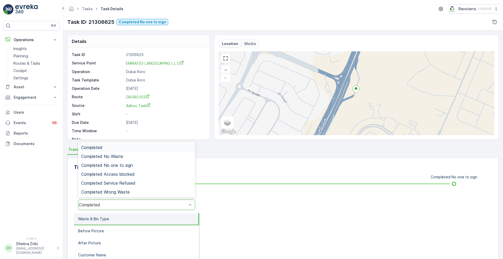
click at [136, 208] on div "Completed" at bounding box center [136, 205] width 117 height 10
click at [135, 164] on div "Completed No one to sign" at bounding box center [136, 165] width 111 height 5
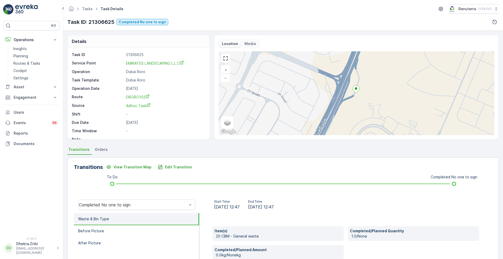
click at [131, 99] on link "DRORO102" at bounding box center [165, 96] width 78 height 5
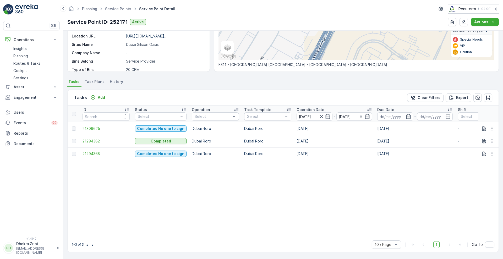
scroll to position [97, 0]
click at [90, 140] on span "21294382" at bounding box center [105, 141] width 47 height 5
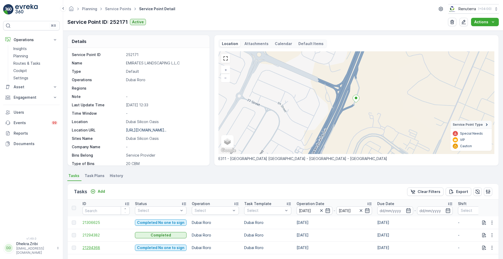
click at [92, 248] on span "21294368" at bounding box center [105, 247] width 47 height 5
click at [94, 234] on span "21294382" at bounding box center [105, 235] width 47 height 5
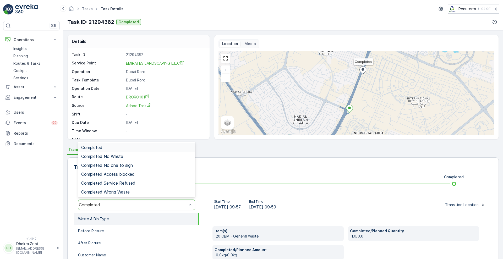
click at [162, 207] on div "Completed" at bounding box center [133, 204] width 108 height 5
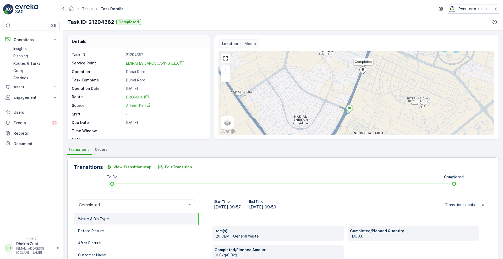
click at [251, 166] on div "Transitions View Transition Map Edit Transition" at bounding box center [283, 167] width 418 height 8
click at [137, 95] on span "DRORO101" at bounding box center [137, 97] width 23 height 4
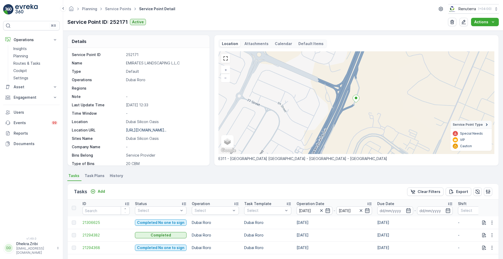
scroll to position [97, 0]
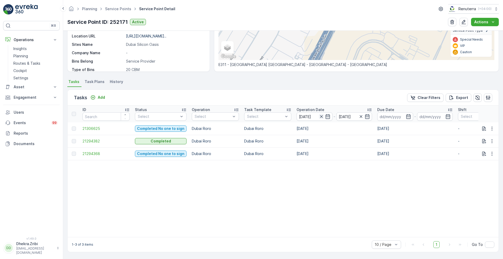
click at [322, 114] on icon "button" at bounding box center [321, 116] width 5 height 5
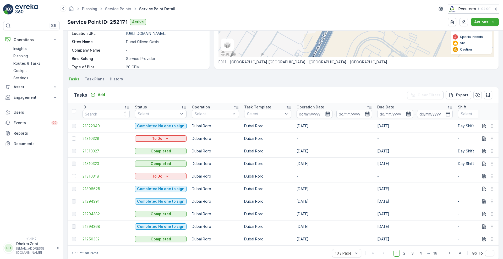
click at [326, 114] on icon "button" at bounding box center [327, 113] width 5 height 5
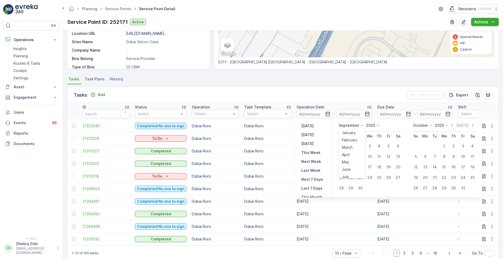
click at [361, 126] on icon at bounding box center [361, 125] width 5 height 5
click at [352, 145] on span "August" at bounding box center [348, 144] width 12 height 5
click at [343, 201] on div "31" at bounding box center [341, 198] width 8 height 8
type input "31.08.2025"
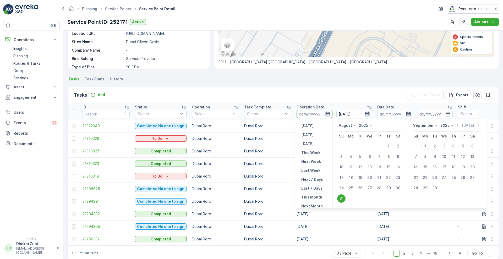
click at [343, 201] on div "31" at bounding box center [341, 198] width 8 height 8
type input "31.08.2025"
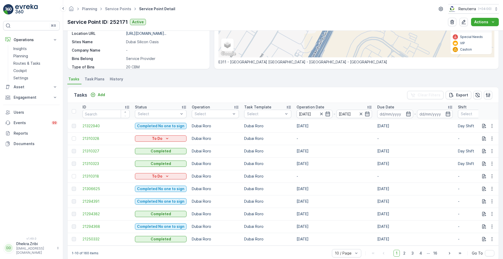
click at [363, 95] on div "Tasks Add Clear Filters Export" at bounding box center [283, 95] width 431 height 16
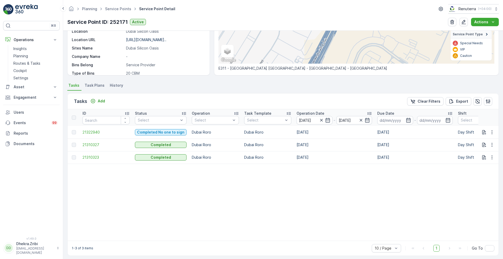
scroll to position [97, 0]
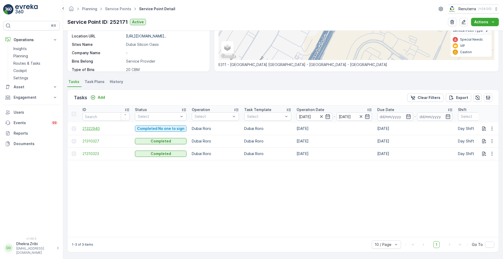
click at [91, 126] on span "21322940" at bounding box center [105, 128] width 47 height 5
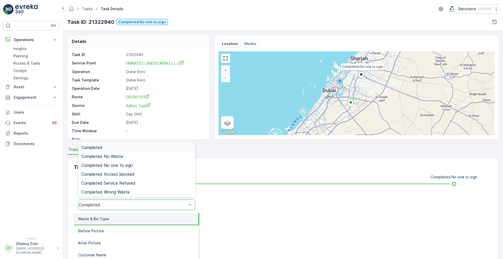
click at [177, 204] on div "Completed" at bounding box center [133, 204] width 108 height 5
click at [155, 166] on div "Completed No one to sign" at bounding box center [136, 165] width 111 height 5
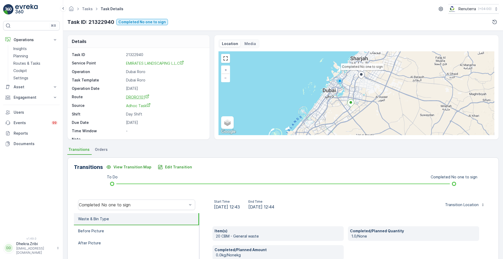
click at [141, 97] on span "DRORO101" at bounding box center [137, 97] width 23 height 4
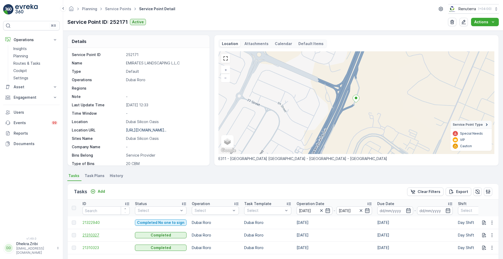
click at [91, 234] on span "21310327" at bounding box center [105, 235] width 47 height 5
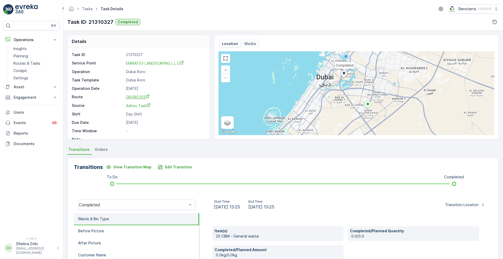
click at [128, 98] on span "DRORO102" at bounding box center [138, 97] width 24 height 4
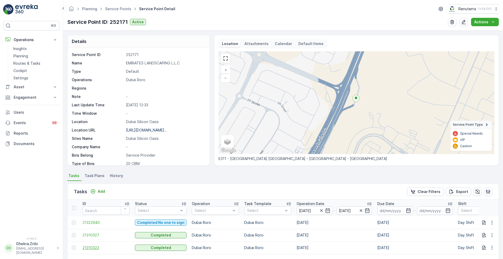
click at [95, 247] on span "21310323" at bounding box center [105, 247] width 47 height 5
click at [87, 246] on span "21310323" at bounding box center [105, 247] width 47 height 5
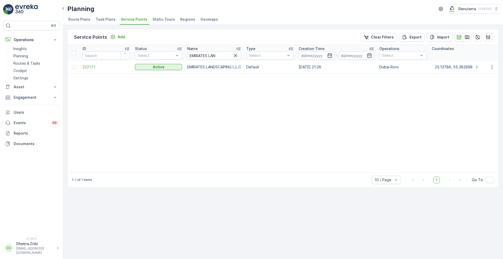
click at [237, 56] on icon "button" at bounding box center [235, 55] width 3 height 3
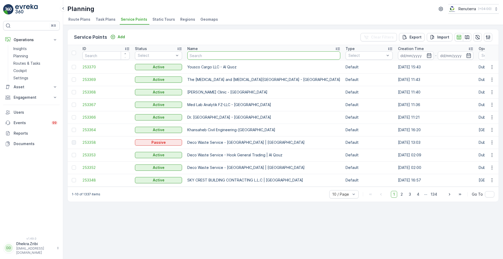
click at [206, 58] on input "text" at bounding box center [263, 55] width 153 height 8
type input "DECO WASTE"
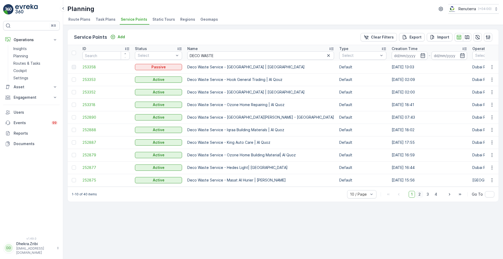
click at [419, 195] on span "2" at bounding box center [419, 194] width 7 height 7
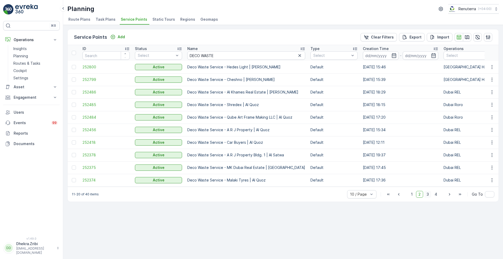
click at [427, 195] on span "3" at bounding box center [427, 194] width 7 height 7
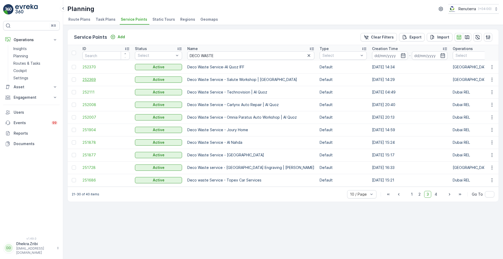
click at [87, 82] on span "252369" at bounding box center [105, 79] width 47 height 5
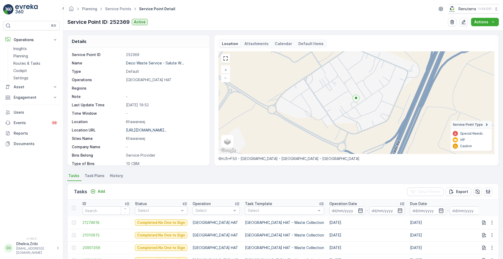
scroll to position [98, 0]
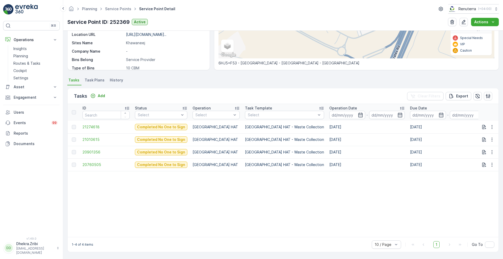
click at [329, 106] on p "Operation Date" at bounding box center [343, 108] width 28 height 5
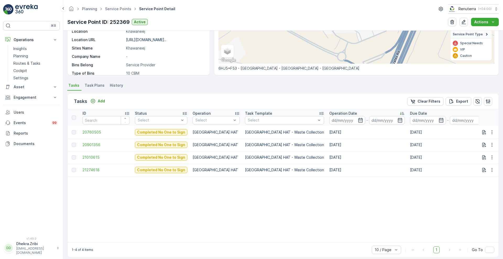
scroll to position [98, 0]
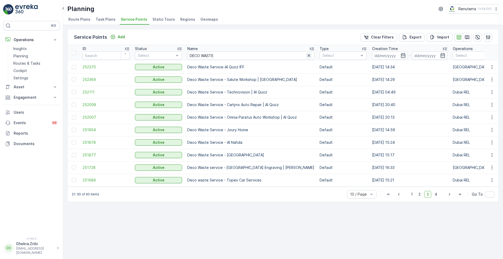
click at [307, 55] on icon "button" at bounding box center [308, 55] width 3 height 3
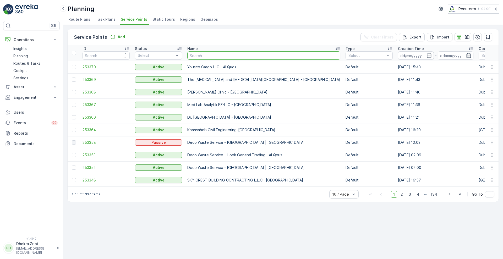
click at [257, 55] on input "text" at bounding box center [263, 55] width 153 height 8
type input "IRANIAN"
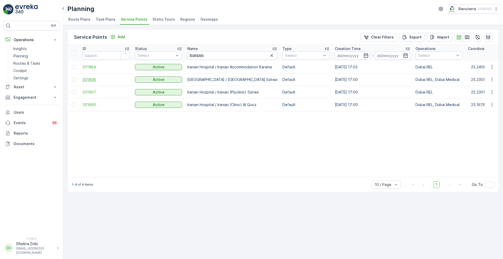
click at [88, 79] on span "201908" at bounding box center [105, 79] width 47 height 5
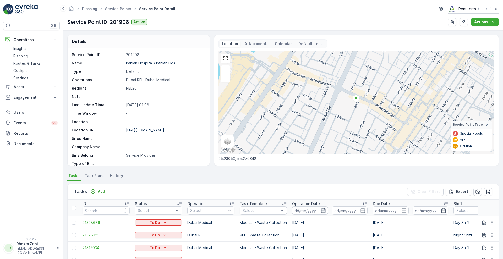
click at [323, 211] on icon "button" at bounding box center [323, 210] width 5 height 5
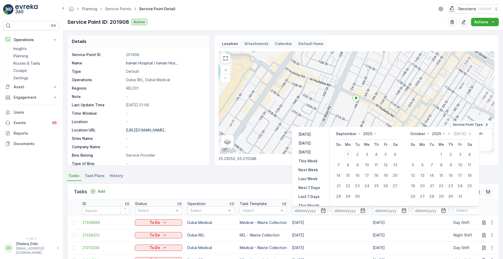
click at [359, 133] on icon at bounding box center [358, 133] width 5 height 5
click at [350, 150] on span "August" at bounding box center [345, 152] width 12 height 5
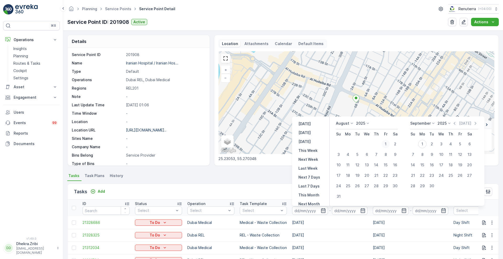
click at [385, 144] on div "1" at bounding box center [385, 144] width 8 height 8
type input "01.08.2025"
click at [339, 197] on div "31" at bounding box center [338, 196] width 8 height 8
type input "31.08.2025"
click at [369, 188] on div "27" at bounding box center [366, 186] width 8 height 8
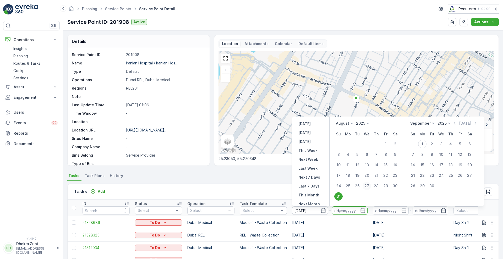
type input "27.08.2025"
click at [369, 188] on div "27" at bounding box center [366, 186] width 8 height 8
type input "27.08.2025"
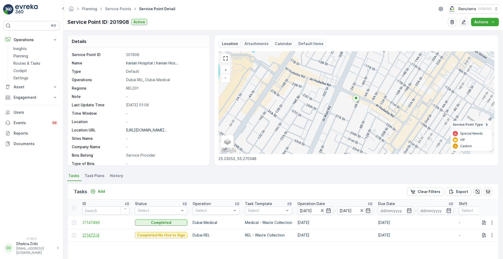
click at [92, 234] on span "21147214" at bounding box center [105, 235] width 47 height 5
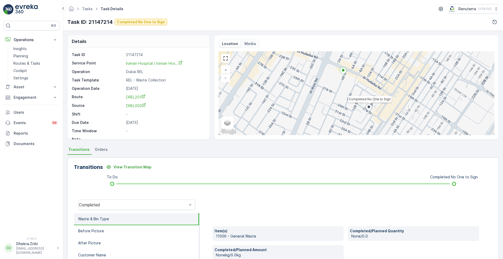
scroll to position [71, 0]
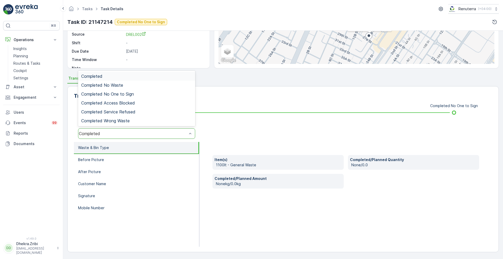
click at [181, 134] on div "Completed" at bounding box center [133, 133] width 108 height 5
click at [104, 92] on span "Completed No One to Sign" at bounding box center [107, 94] width 53 height 5
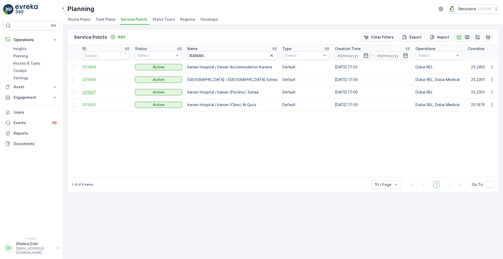
click at [89, 92] on span "201907" at bounding box center [105, 92] width 47 height 5
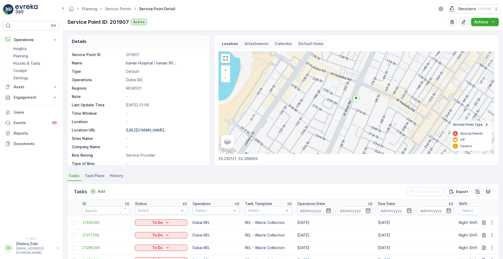
click at [326, 209] on icon "button" at bounding box center [328, 210] width 4 height 5
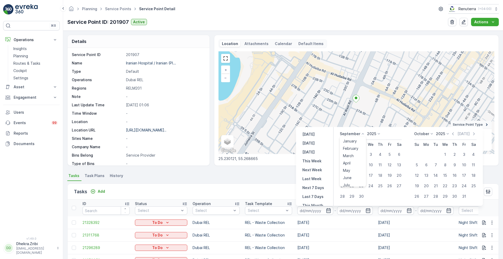
click at [363, 133] on icon at bounding box center [362, 133] width 5 height 5
click at [348, 152] on span "August" at bounding box center [349, 152] width 12 height 5
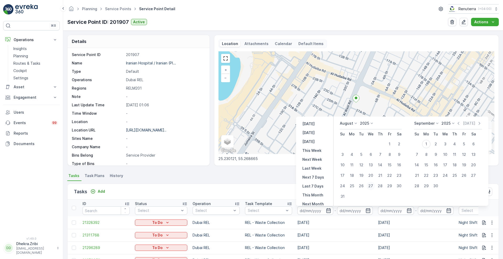
click at [370, 187] on div "27" at bounding box center [370, 186] width 8 height 8
type input "27.08.2025"
click at [370, 187] on div "27" at bounding box center [370, 186] width 8 height 8
type input "27.08.2025"
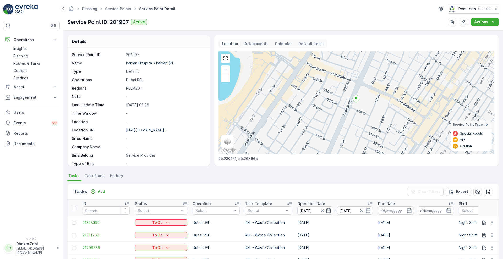
click at [267, 187] on div "Tasks Add Clear Filters Export" at bounding box center [283, 192] width 431 height 16
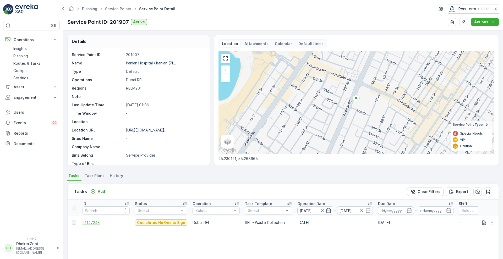
click at [88, 222] on span "21147243" at bounding box center [105, 222] width 47 height 5
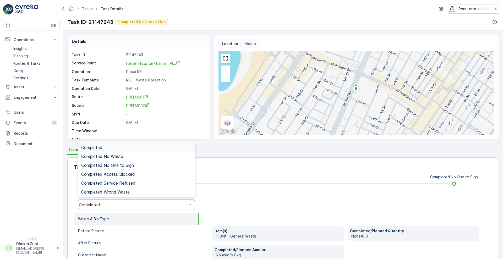
click at [119, 204] on div "Completed" at bounding box center [133, 204] width 108 height 5
click at [128, 164] on span "Completed No One to Sign" at bounding box center [107, 165] width 53 height 5
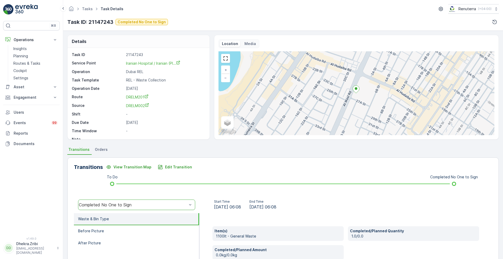
scroll to position [71, 0]
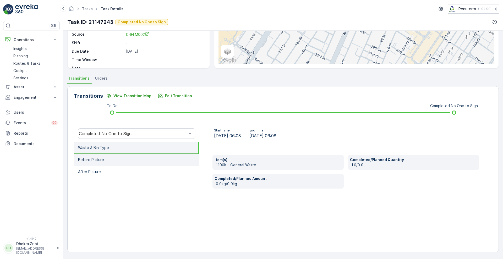
click at [85, 157] on p "Before Picture" at bounding box center [91, 159] width 26 height 5
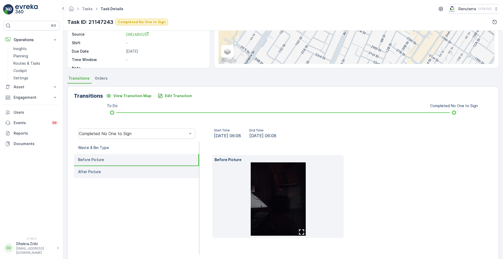
click at [90, 172] on p "After Picture" at bounding box center [89, 171] width 23 height 5
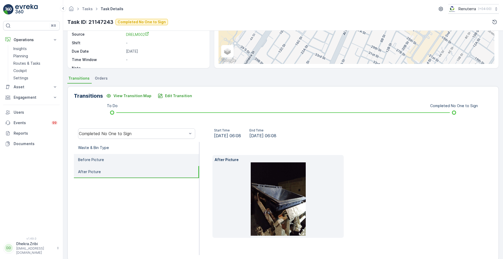
click at [95, 159] on p "Before Picture" at bounding box center [91, 159] width 26 height 5
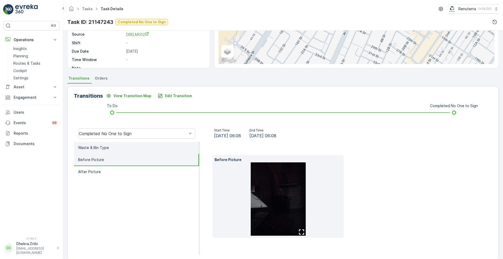
click at [99, 149] on p "Waste & Bin Type" at bounding box center [93, 147] width 31 height 5
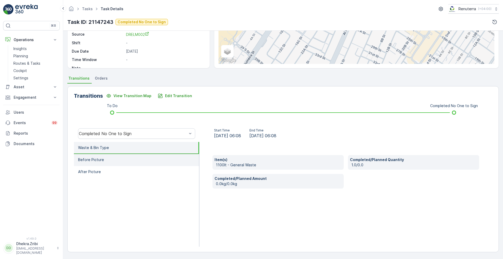
click at [98, 163] on li "Before Picture" at bounding box center [136, 160] width 125 height 12
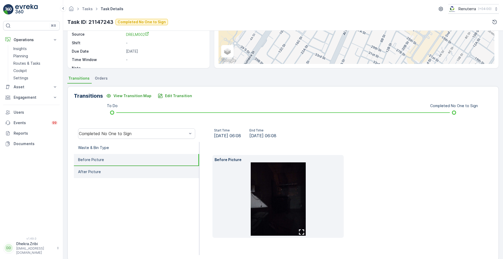
click at [96, 173] on p "After Picture" at bounding box center [89, 171] width 23 height 5
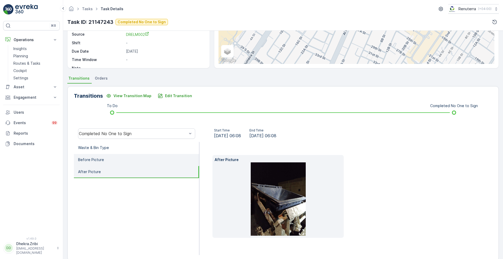
click at [143, 163] on li "Before Picture" at bounding box center [136, 160] width 125 height 12
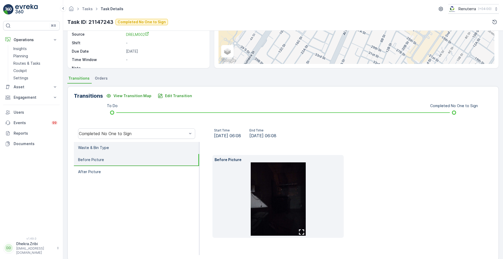
click at [83, 145] on p "Waste & Bin Type" at bounding box center [93, 147] width 31 height 5
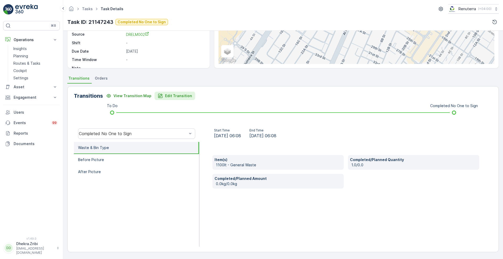
click at [171, 100] on button "Edit Transition" at bounding box center [175, 96] width 41 height 8
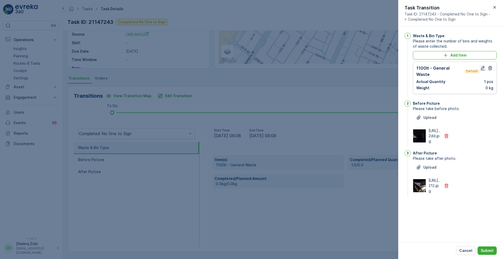
click at [481, 70] on icon "button" at bounding box center [483, 68] width 4 height 4
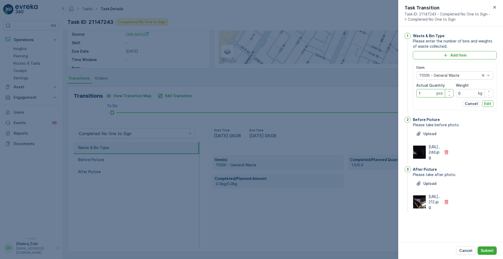
click at [427, 95] on Quantity "1" at bounding box center [434, 93] width 37 height 8
type Quantity "6"
click at [491, 105] on p "Edit" at bounding box center [487, 103] width 7 height 5
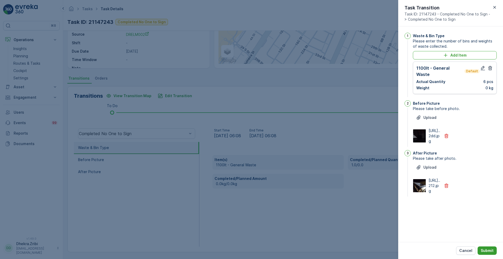
click at [489, 249] on p "Submit" at bounding box center [487, 250] width 13 height 5
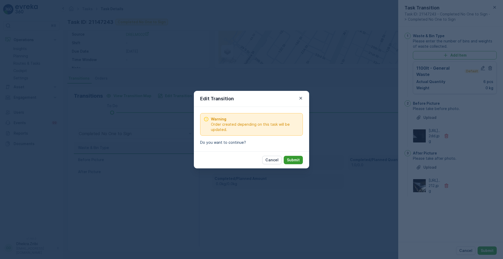
click at [295, 162] on p "Submit" at bounding box center [293, 159] width 13 height 5
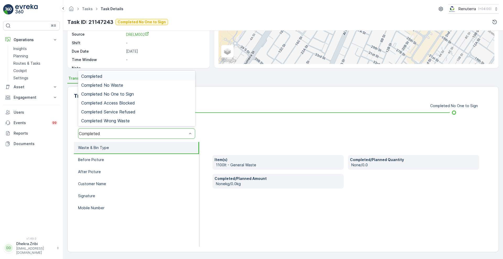
click at [162, 138] on div "Completed" at bounding box center [136, 133] width 117 height 10
click at [132, 97] on div "Completed No One to Sign" at bounding box center [136, 94] width 117 height 9
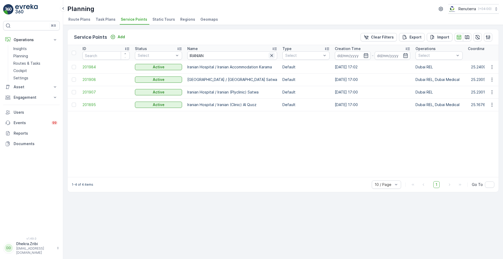
click at [269, 57] on icon "button" at bounding box center [271, 55] width 5 height 5
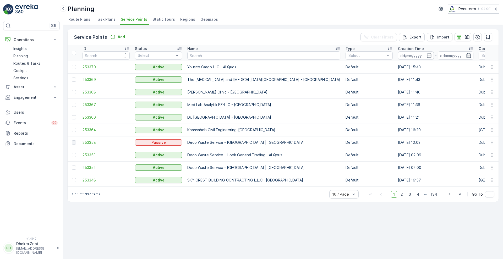
click at [211, 51] on div "Name" at bounding box center [263, 48] width 153 height 5
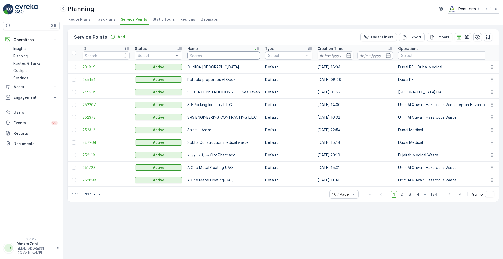
click at [215, 56] on input "text" at bounding box center [223, 55] width 73 height 8
type input "DECO WASTE"
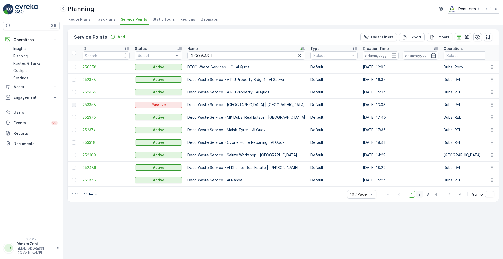
click at [421, 196] on span "2" at bounding box center [419, 194] width 7 height 7
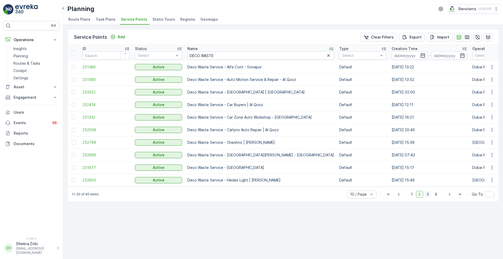
click at [430, 198] on span "3" at bounding box center [427, 194] width 7 height 7
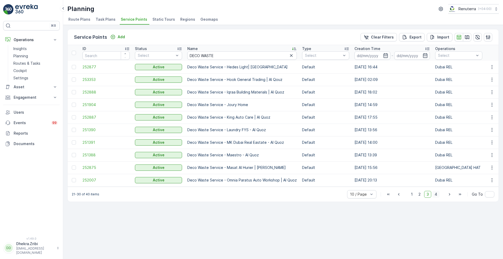
click at [434, 195] on span "4" at bounding box center [435, 194] width 7 height 7
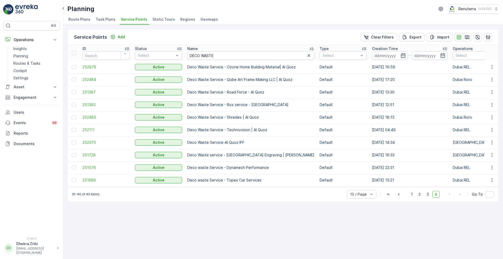
click at [411, 195] on span "1" at bounding box center [412, 194] width 6 height 7
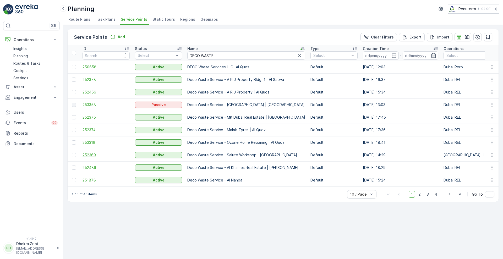
click at [90, 155] on span "252369" at bounding box center [105, 154] width 47 height 5
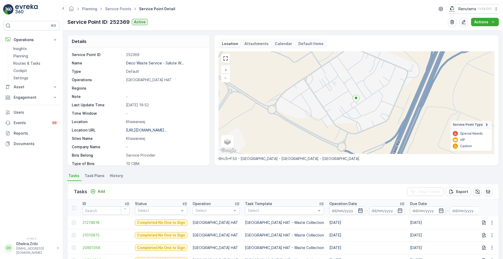
click at [358, 209] on icon "button" at bounding box center [360, 210] width 4 height 5
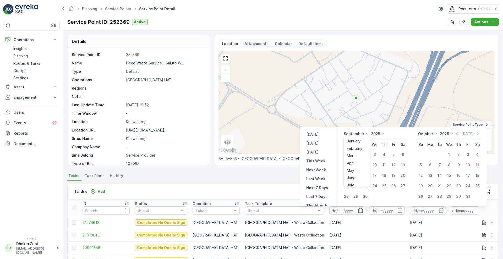
click at [366, 134] on icon at bounding box center [366, 133] width 5 height 5
click at [369, 177] on li "June" at bounding box center [357, 177] width 26 height 7
click at [367, 134] on icon at bounding box center [366, 133] width 5 height 5
click at [358, 155] on span "August" at bounding box center [353, 152] width 12 height 5
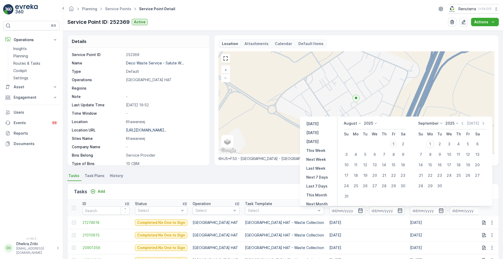
click at [395, 143] on div "1" at bounding box center [393, 144] width 8 height 8
type input "01.08.2025"
click at [395, 143] on div "1" at bounding box center [393, 144] width 8 height 8
type input "01.08.2025"
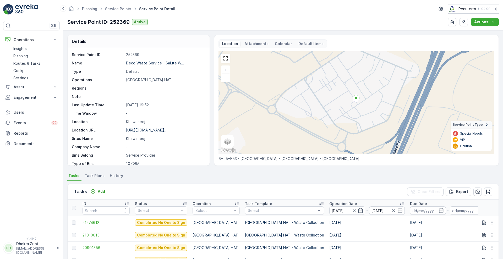
click at [266, 189] on div "Tasks Add Clear Filters Export" at bounding box center [283, 192] width 431 height 16
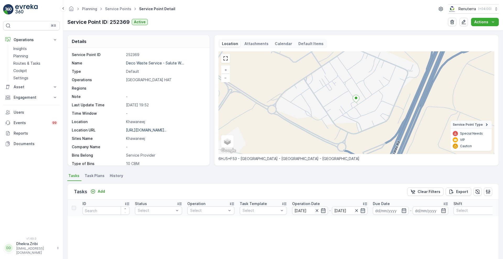
click at [360, 210] on div at bounding box center [360, 210] width 12 height 5
click at [365, 209] on icon "button" at bounding box center [363, 210] width 4 height 5
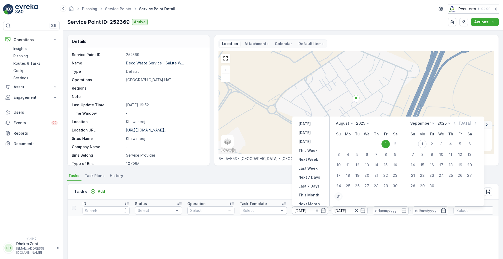
click at [338, 196] on div "31" at bounding box center [338, 196] width 8 height 8
type input "31.08.2025"
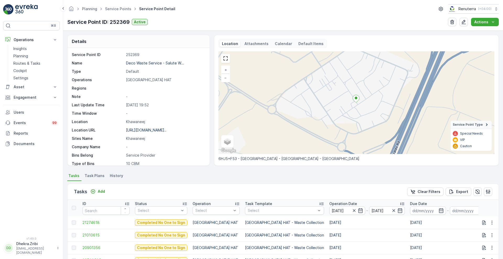
scroll to position [98, 0]
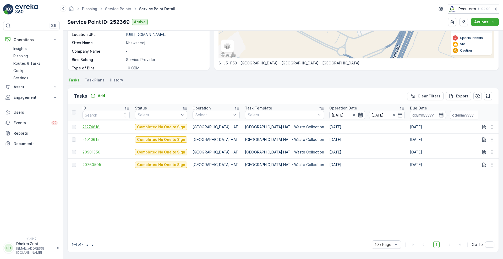
click at [88, 124] on span "21274618" at bounding box center [105, 126] width 47 height 5
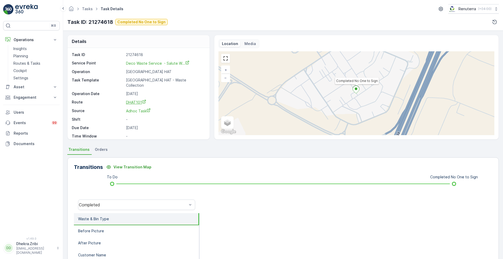
click at [131, 100] on span "DHAT101" at bounding box center [136, 102] width 20 height 4
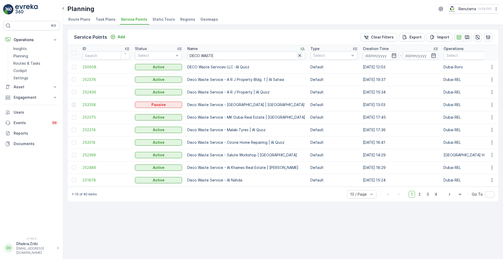
click at [298, 55] on icon "button" at bounding box center [299, 55] width 3 height 3
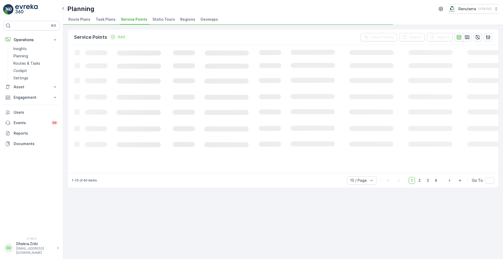
click at [234, 55] on rect at bounding box center [319, 108] width 503 height 127
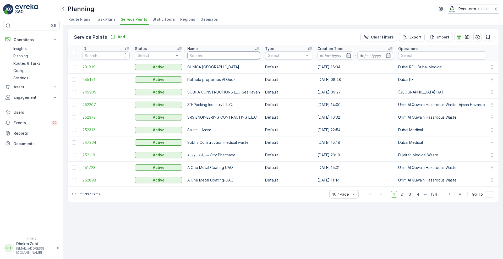
click at [225, 58] on input "text" at bounding box center [223, 55] width 73 height 8
type input "DUPOD"
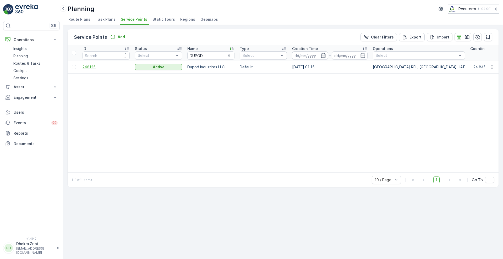
click at [87, 67] on span "246125" at bounding box center [105, 66] width 47 height 5
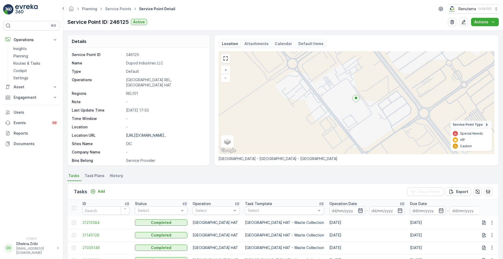
click at [358, 208] on icon "button" at bounding box center [360, 210] width 5 height 5
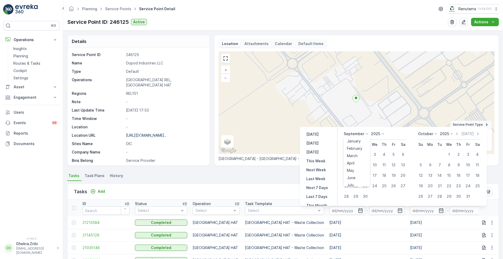
click at [367, 133] on icon at bounding box center [366, 133] width 5 height 5
click at [356, 155] on span "August" at bounding box center [353, 152] width 12 height 5
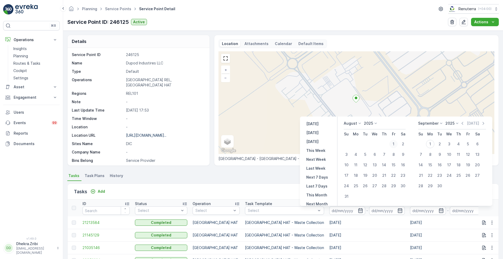
click at [394, 142] on div "1" at bounding box center [393, 144] width 8 height 8
type input "01.08.2025"
click at [394, 142] on div "1" at bounding box center [393, 144] width 8 height 8
type input "01.08.2025"
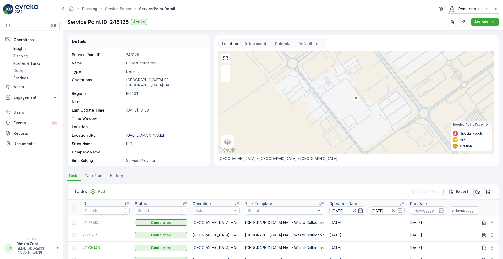
click at [251, 189] on div "Tasks Add Clear Filters Export" at bounding box center [283, 192] width 431 height 16
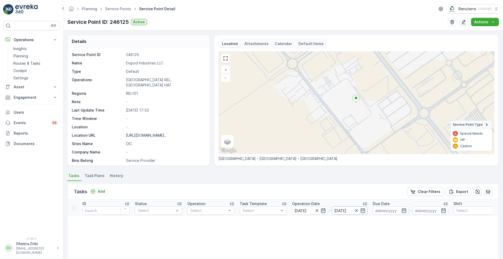
click at [365, 211] on input "01.08.2025" at bounding box center [350, 210] width 36 height 8
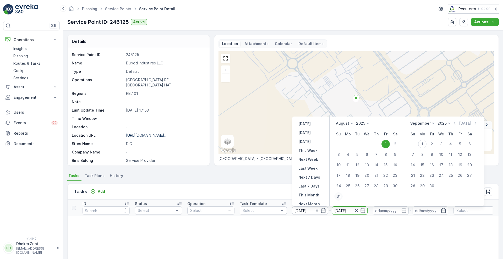
click at [338, 196] on div "31" at bounding box center [338, 196] width 8 height 8
type input "31.08.2025"
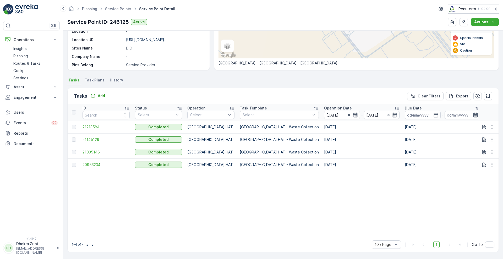
scroll to position [98, 0]
click at [324, 106] on p "Operation Date" at bounding box center [338, 108] width 28 height 5
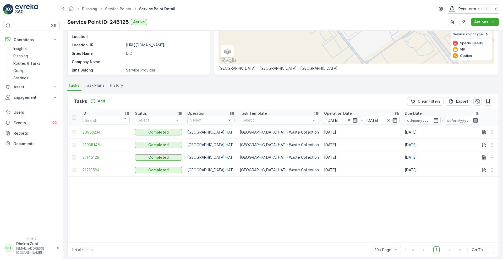
scroll to position [98, 0]
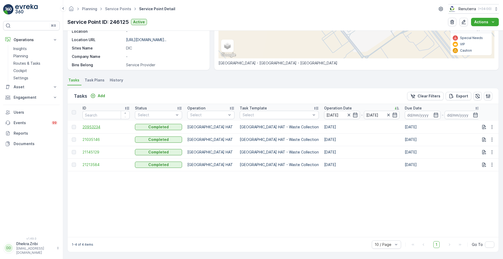
click at [97, 124] on span "20953234" at bounding box center [105, 126] width 47 height 5
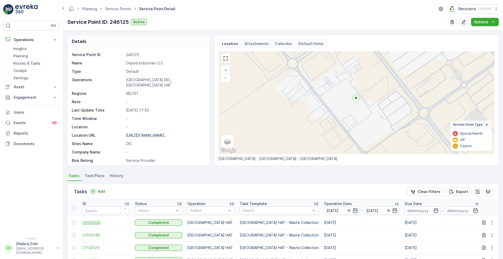
click at [95, 222] on span "20953234" at bounding box center [105, 222] width 47 height 5
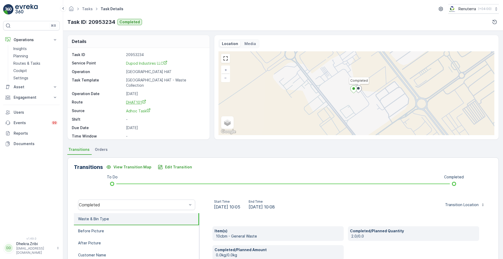
click at [133, 100] on span "DHAT101" at bounding box center [136, 102] width 20 height 4
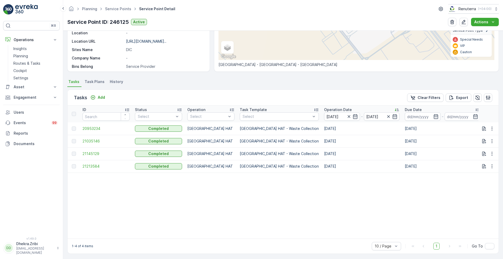
scroll to position [98, 0]
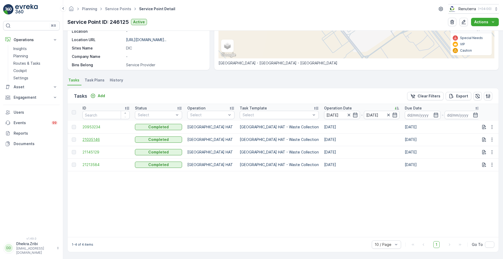
click at [97, 137] on span "21035146" at bounding box center [105, 139] width 47 height 5
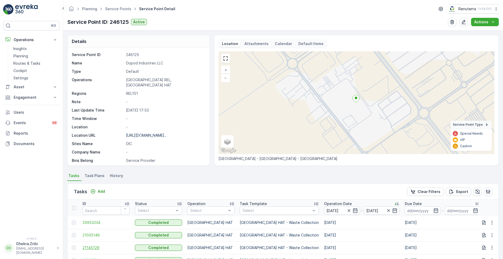
click at [93, 246] on span "21145129" at bounding box center [105, 247] width 47 height 5
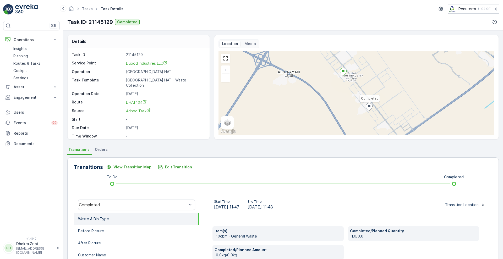
click at [135, 100] on span "DHAT104" at bounding box center [136, 102] width 21 height 4
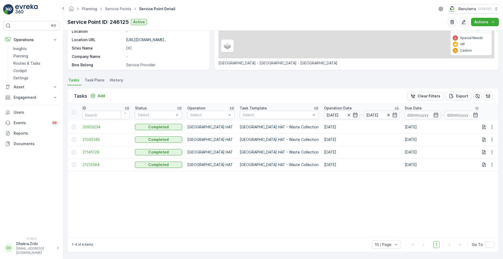
scroll to position [98, 0]
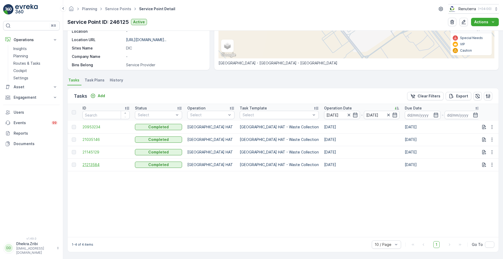
click at [95, 162] on span "21213584" at bounding box center [105, 164] width 47 height 5
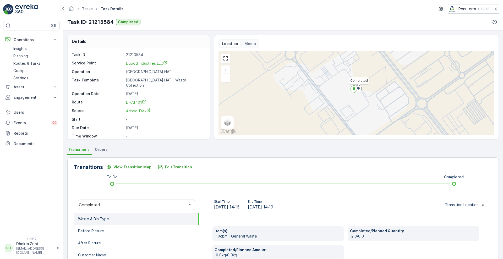
click at [133, 100] on span "DHAT101" at bounding box center [136, 102] width 20 height 4
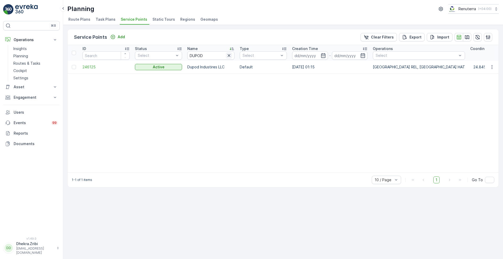
click at [229, 54] on icon "button" at bounding box center [228, 55] width 5 height 5
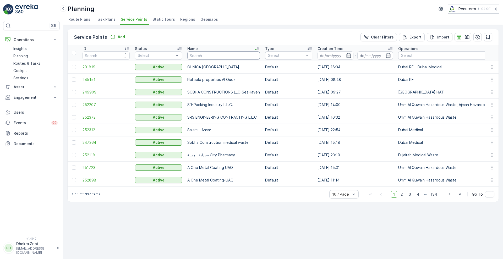
click at [206, 57] on input "text" at bounding box center [223, 55] width 73 height 8
type input "dubox"
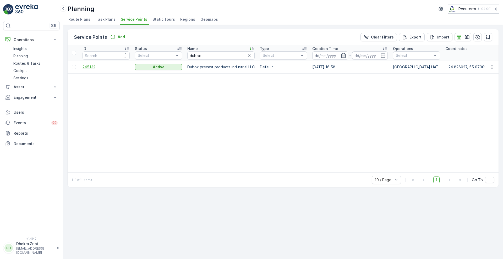
click at [91, 65] on span "245132" at bounding box center [105, 66] width 47 height 5
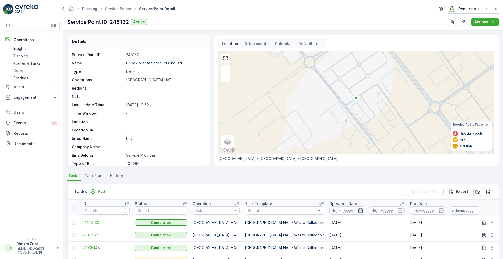
click at [358, 208] on icon "button" at bounding box center [360, 210] width 4 height 5
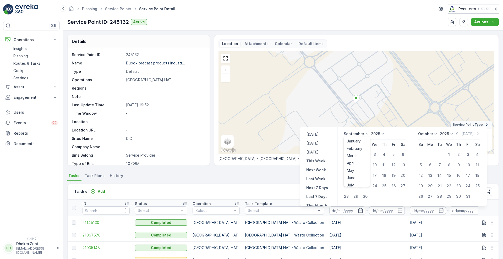
click at [367, 133] on icon at bounding box center [366, 133] width 5 height 5
click at [357, 150] on span "August" at bounding box center [353, 152] width 12 height 5
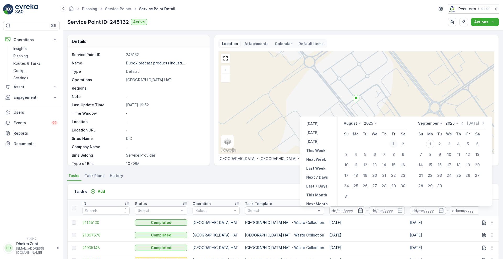
click at [393, 144] on div "1" at bounding box center [393, 144] width 8 height 8
type input "01.08.2025"
click at [393, 145] on div "1" at bounding box center [393, 144] width 8 height 8
type input "01.08.2025"
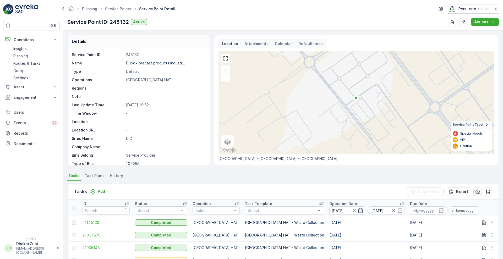
click at [284, 190] on div "Tasks Add Clear Filters Export" at bounding box center [283, 192] width 431 height 16
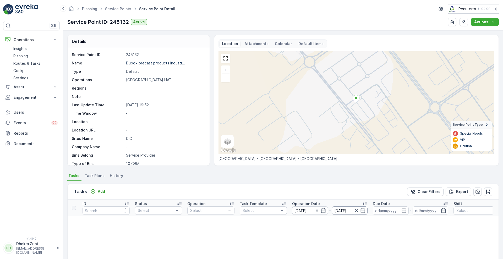
click at [366, 212] on input "01.08.2025" at bounding box center [350, 210] width 36 height 8
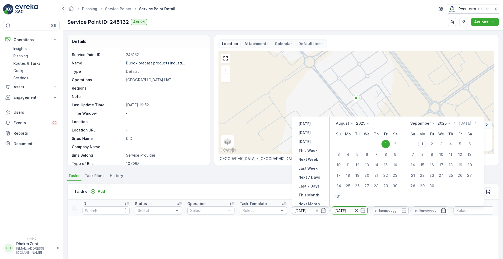
click at [340, 199] on div "31" at bounding box center [338, 196] width 8 height 8
type input "31.08.2025"
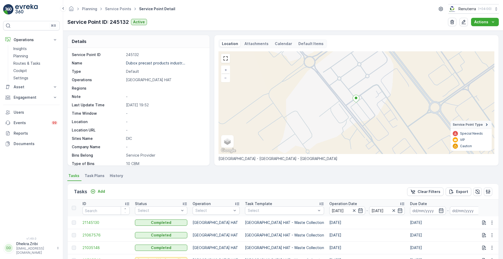
click at [329, 202] on p "Operation Date" at bounding box center [343, 203] width 28 height 5
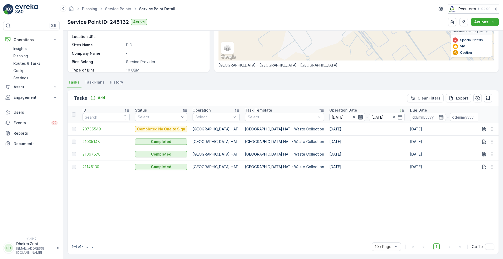
scroll to position [98, 0]
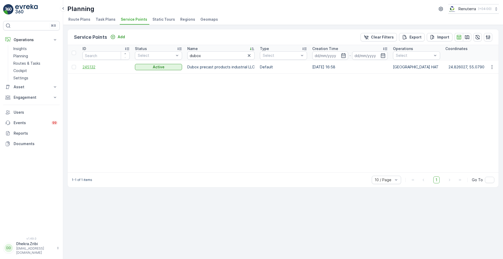
click at [89, 67] on span "245132" at bounding box center [105, 66] width 47 height 5
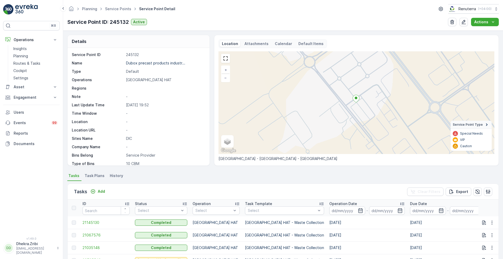
click at [329, 205] on p "Operation Date" at bounding box center [343, 203] width 28 height 5
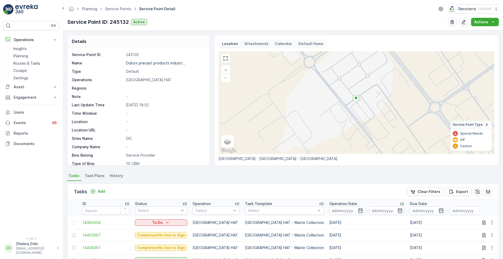
scroll to position [108, 0]
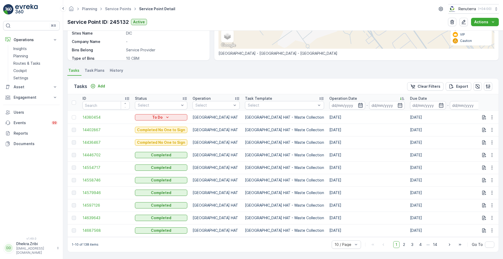
click at [358, 103] on icon "button" at bounding box center [360, 105] width 5 height 5
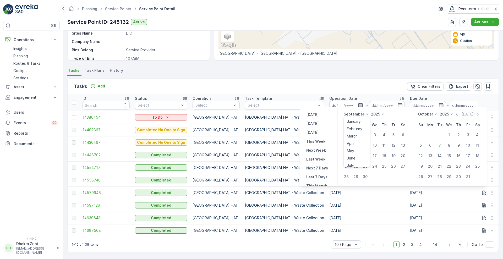
click at [366, 114] on icon at bounding box center [367, 113] width 2 height 1
click at [355, 132] on span "August" at bounding box center [353, 132] width 12 height 5
click at [393, 134] on div "1" at bounding box center [393, 135] width 8 height 8
type input "01.08.2025"
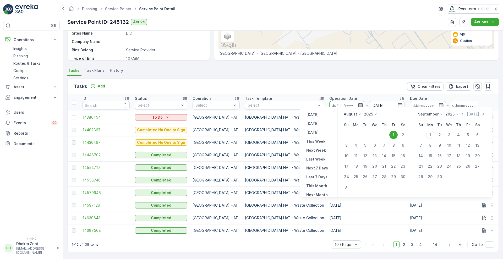
click at [393, 134] on div "1" at bounding box center [393, 135] width 8 height 8
type input "01.08.2025"
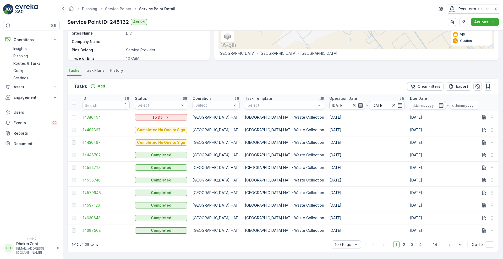
click at [341, 85] on div "Tasks Add Clear Filters Export" at bounding box center [283, 87] width 431 height 16
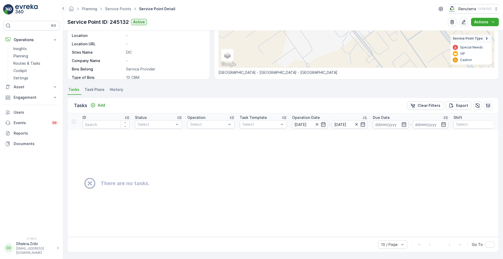
scroll to position [89, 0]
click at [364, 125] on input "01.08.2025" at bounding box center [350, 124] width 36 height 8
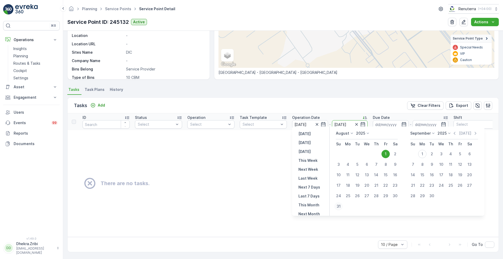
click at [339, 206] on div "31" at bounding box center [338, 206] width 8 height 8
type input "31.08.2025"
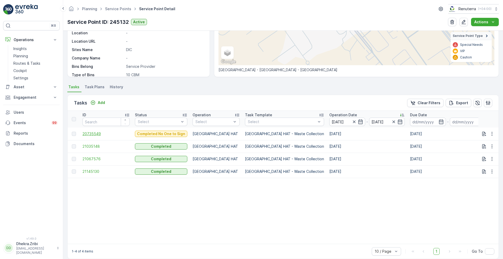
click at [93, 133] on span "20735549" at bounding box center [105, 133] width 47 height 5
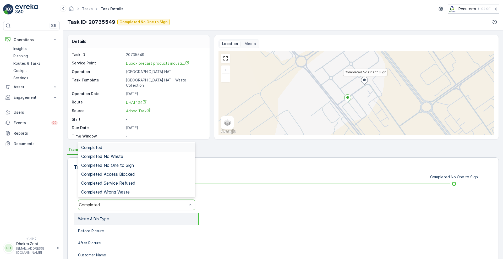
click at [115, 206] on div "Completed" at bounding box center [133, 204] width 108 height 5
click at [123, 168] on div "Completed No One to Sign" at bounding box center [136, 165] width 117 height 9
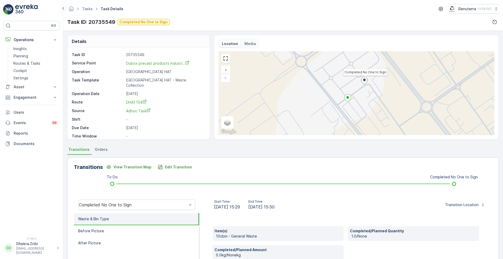
click at [498, 236] on div "Details Task ID 20735549 Service Point Dubox precast products industr... Operat…" at bounding box center [283, 145] width 440 height 228
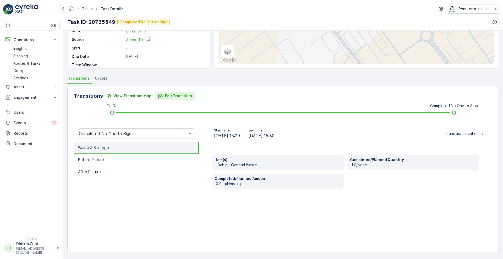
click at [171, 94] on p "Edit Transition" at bounding box center [178, 95] width 27 height 5
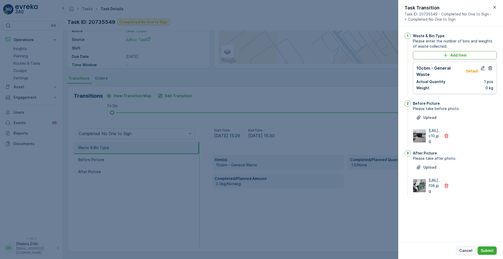
click at [461, 252] on p "Cancel" at bounding box center [465, 250] width 13 height 5
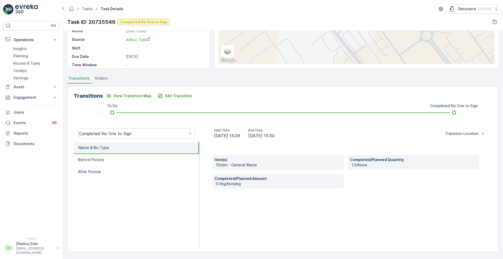
scroll to position [0, 0]
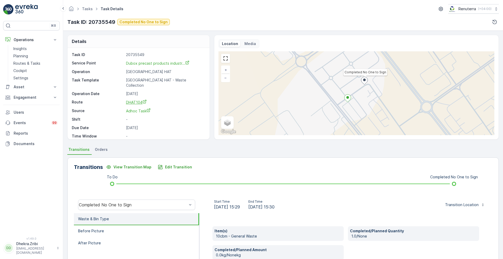
click at [131, 100] on span "DHAT104" at bounding box center [136, 102] width 21 height 4
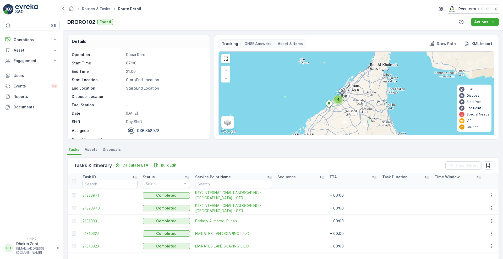
click at [86, 222] on span "21310331" at bounding box center [109, 220] width 55 height 5
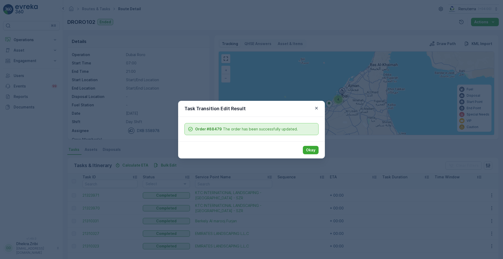
click at [318, 112] on div "Task Transition Edit Result" at bounding box center [251, 109] width 147 height 16
click at [317, 109] on icon "button" at bounding box center [316, 108] width 5 height 5
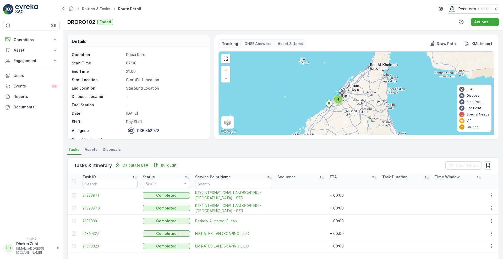
scroll to position [70, 0]
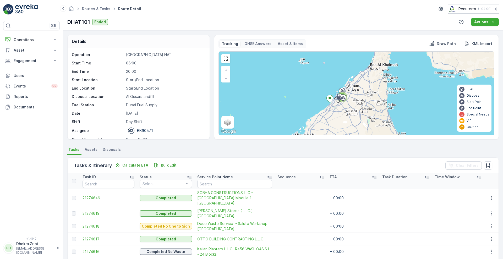
click at [88, 224] on span "21274618" at bounding box center [108, 226] width 52 height 5
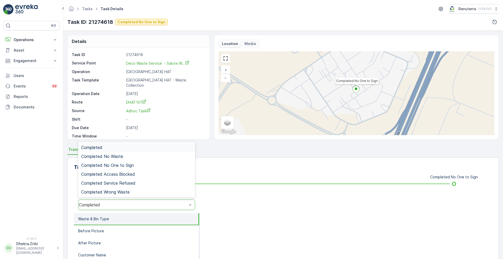
click at [151, 205] on div "Completed" at bounding box center [133, 204] width 108 height 5
click at [151, 167] on div "Completed No One to Sign" at bounding box center [136, 165] width 111 height 5
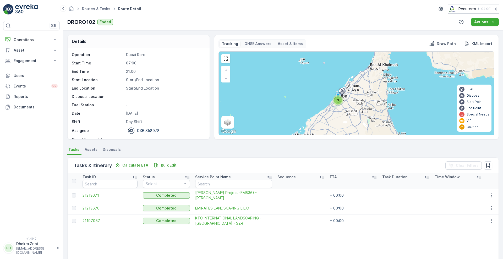
click at [92, 210] on span "21213670" at bounding box center [109, 208] width 55 height 5
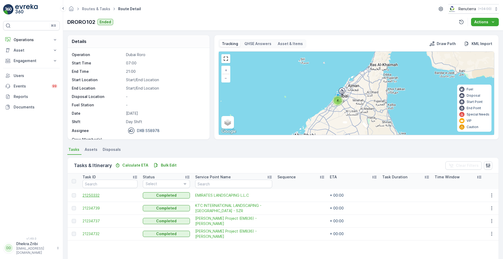
click at [93, 193] on span "21250332" at bounding box center [109, 195] width 55 height 5
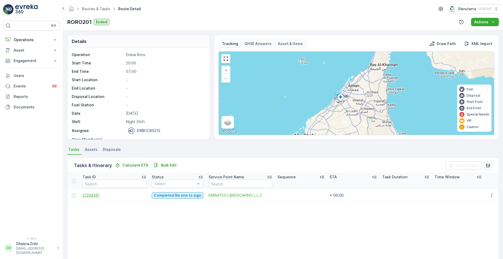
click at [93, 196] on span "21294391" at bounding box center [114, 195] width 64 height 5
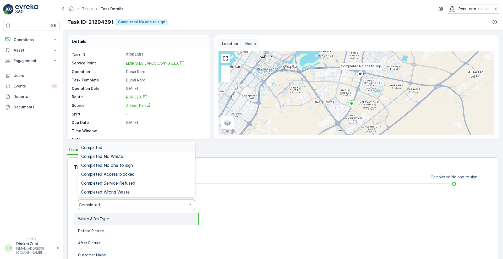
click at [134, 203] on div "Completed" at bounding box center [133, 204] width 108 height 5
click at [123, 166] on span "Completed No one to sign" at bounding box center [107, 165] width 52 height 5
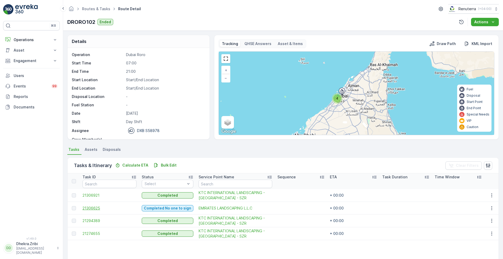
click at [93, 208] on span "21306625" at bounding box center [109, 208] width 54 height 5
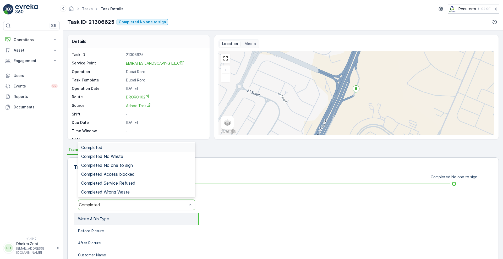
click at [102, 208] on div "Completed" at bounding box center [136, 205] width 117 height 10
click at [131, 165] on span "Completed No one to sign" at bounding box center [107, 165] width 52 height 5
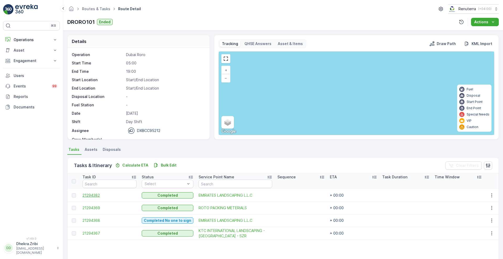
click at [97, 197] on span "21294382" at bounding box center [109, 195] width 54 height 5
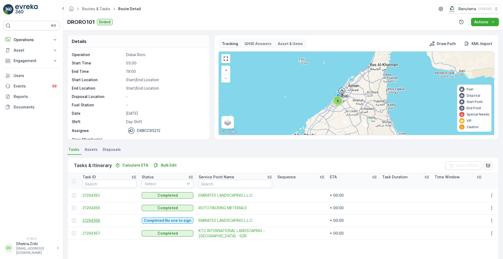
click at [87, 221] on span "21294368" at bounding box center [109, 220] width 54 height 5
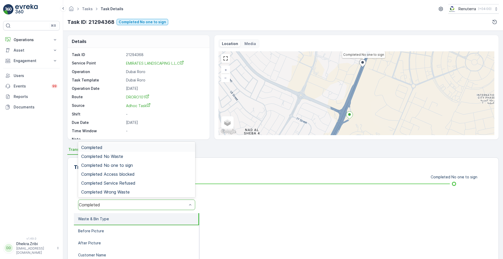
click at [115, 205] on div "Completed" at bounding box center [133, 204] width 108 height 5
click at [136, 163] on div "Completed No one to sign" at bounding box center [136, 165] width 111 height 5
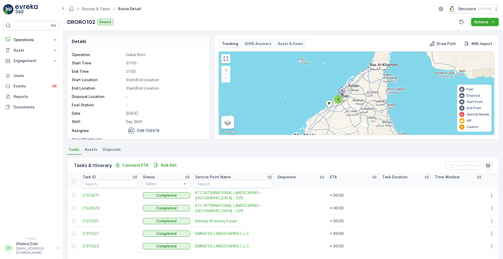
scroll to position [70, 0]
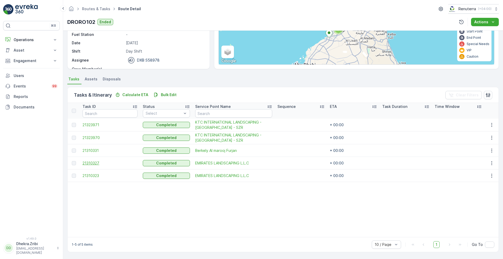
click at [94, 165] on span "21310327" at bounding box center [109, 163] width 55 height 5
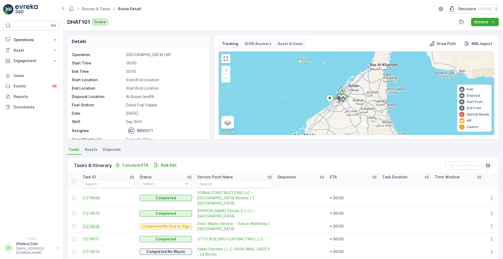
click at [93, 224] on span "21274618" at bounding box center [108, 226] width 52 height 5
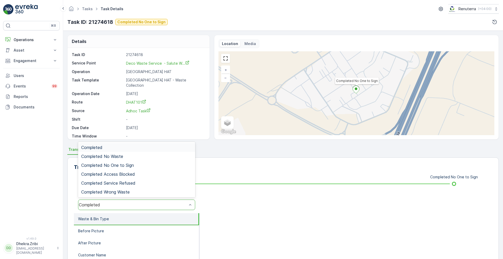
click at [108, 202] on div "Completed" at bounding box center [136, 205] width 117 height 10
click at [123, 167] on span "Completed No One to Sign" at bounding box center [107, 165] width 53 height 5
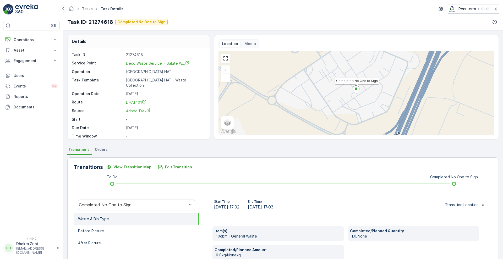
click at [133, 100] on span "DHAT101" at bounding box center [136, 102] width 20 height 4
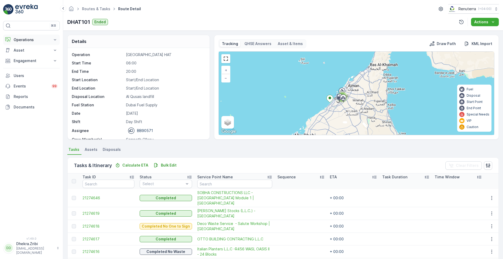
click at [57, 39] on icon at bounding box center [54, 39] width 5 height 5
click at [28, 56] on p "Planning" at bounding box center [20, 55] width 15 height 5
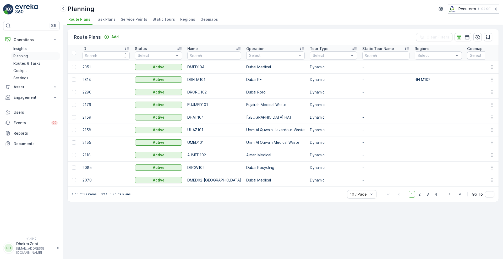
click at [21, 54] on p "Planning" at bounding box center [20, 55] width 15 height 5
click at [132, 19] on span "Service Points" at bounding box center [134, 19] width 26 height 5
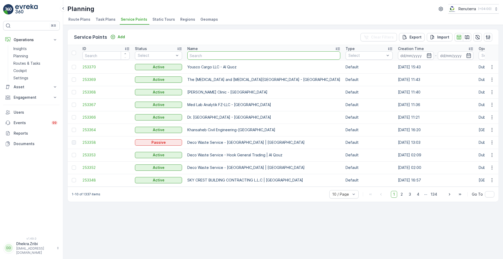
click at [227, 56] on input "text" at bounding box center [263, 55] width 153 height 8
type input "EMIRATES"
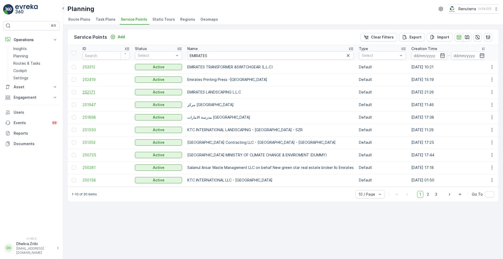
click at [92, 91] on span "252171" at bounding box center [105, 92] width 47 height 5
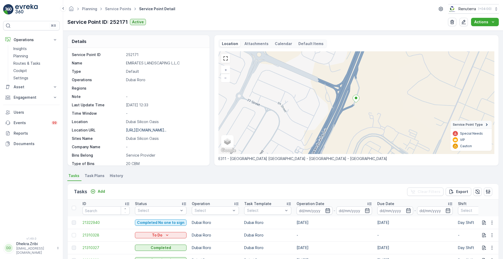
click at [326, 208] on icon "button" at bounding box center [327, 210] width 4 height 5
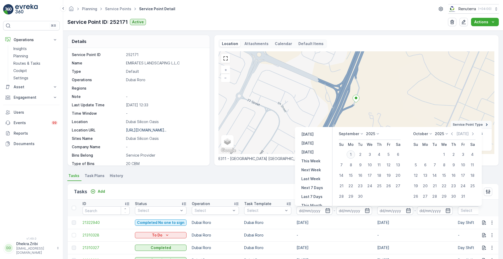
click at [349, 150] on button "1" at bounding box center [350, 154] width 9 height 9
type input "01.09.2025"
click at [361, 133] on icon at bounding box center [361, 133] width 5 height 5
click at [350, 152] on span "August" at bounding box center [348, 152] width 12 height 5
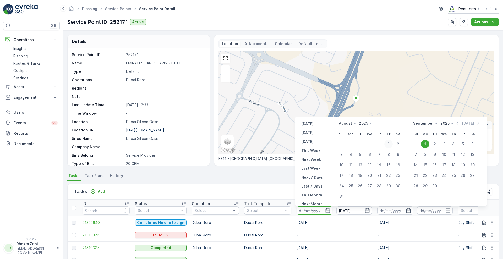
click at [392, 145] on div "1" at bounding box center [388, 144] width 8 height 8
type input "01.08.2025"
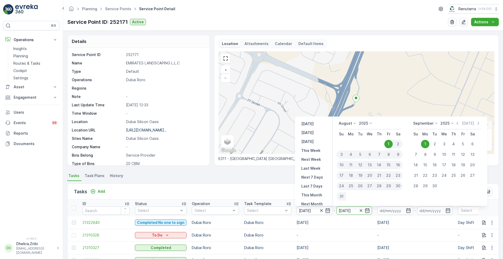
click at [343, 198] on div "31" at bounding box center [341, 196] width 9 height 8
type input "31.08.2025"
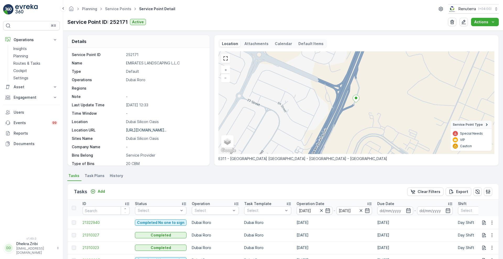
scroll to position [108, 0]
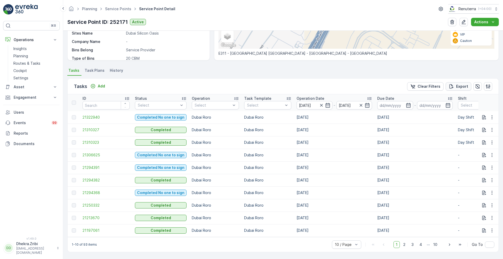
click at [462, 85] on p "Export" at bounding box center [462, 86] width 12 height 5
click at [435, 30] on span "reports" at bounding box center [461, 28] width 62 height 5
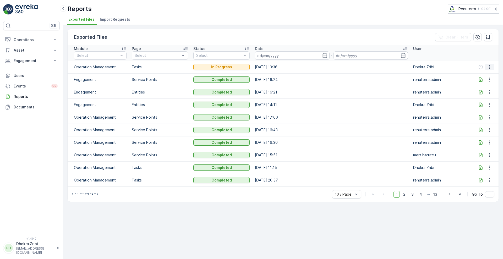
click at [489, 66] on icon "button" at bounding box center [489, 66] width 5 height 5
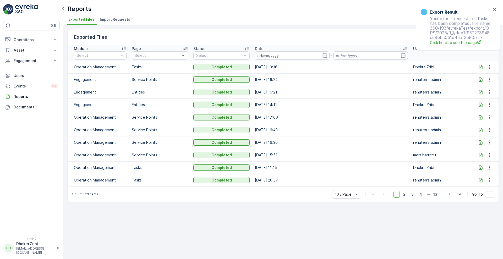
click at [482, 68] on icon at bounding box center [480, 66] width 5 height 5
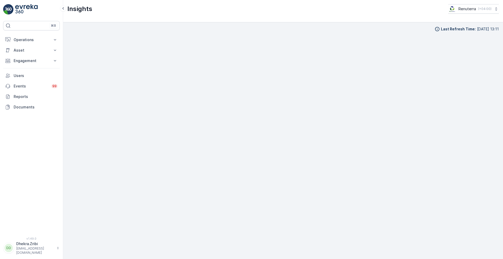
scroll to position [5, 0]
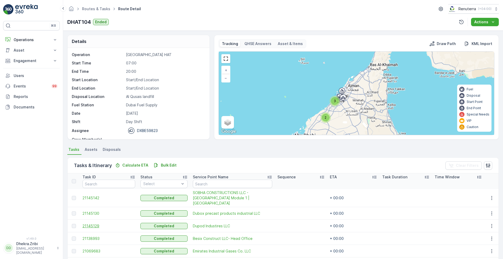
click at [94, 223] on span "21145129" at bounding box center [108, 225] width 53 height 5
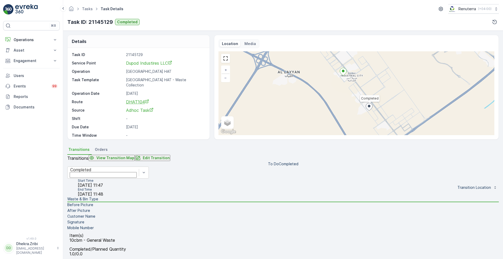
click at [133, 99] on span "DHAT104" at bounding box center [137, 101] width 23 height 5
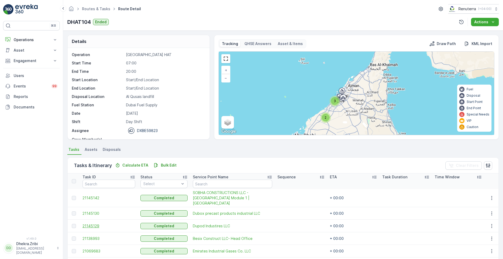
click at [91, 223] on span "21145129" at bounding box center [108, 225] width 53 height 5
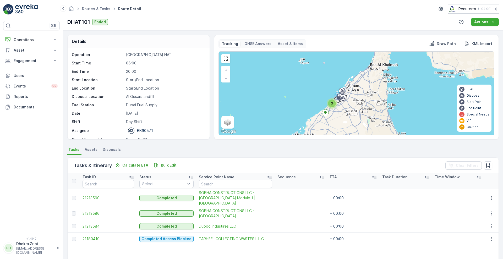
click at [87, 224] on span "21213584" at bounding box center [108, 226] width 52 height 5
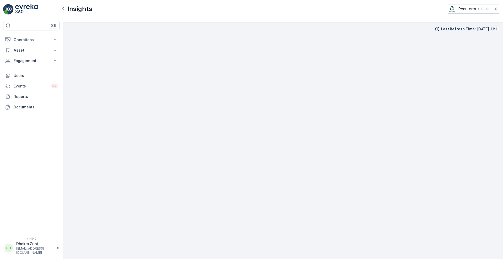
scroll to position [5, 0]
